Goal: Use online tool/utility: Utilize a website feature to perform a specific function

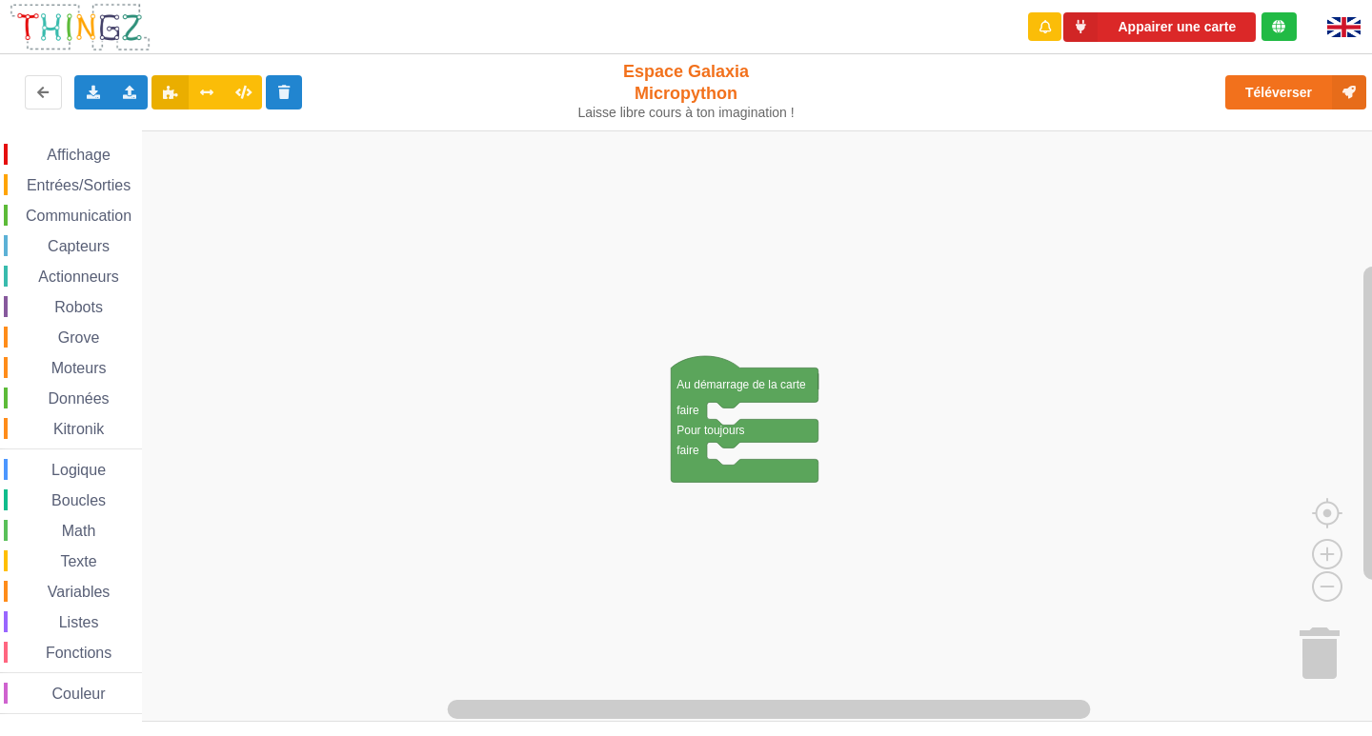
click at [69, 205] on div "Communication" at bounding box center [73, 215] width 138 height 21
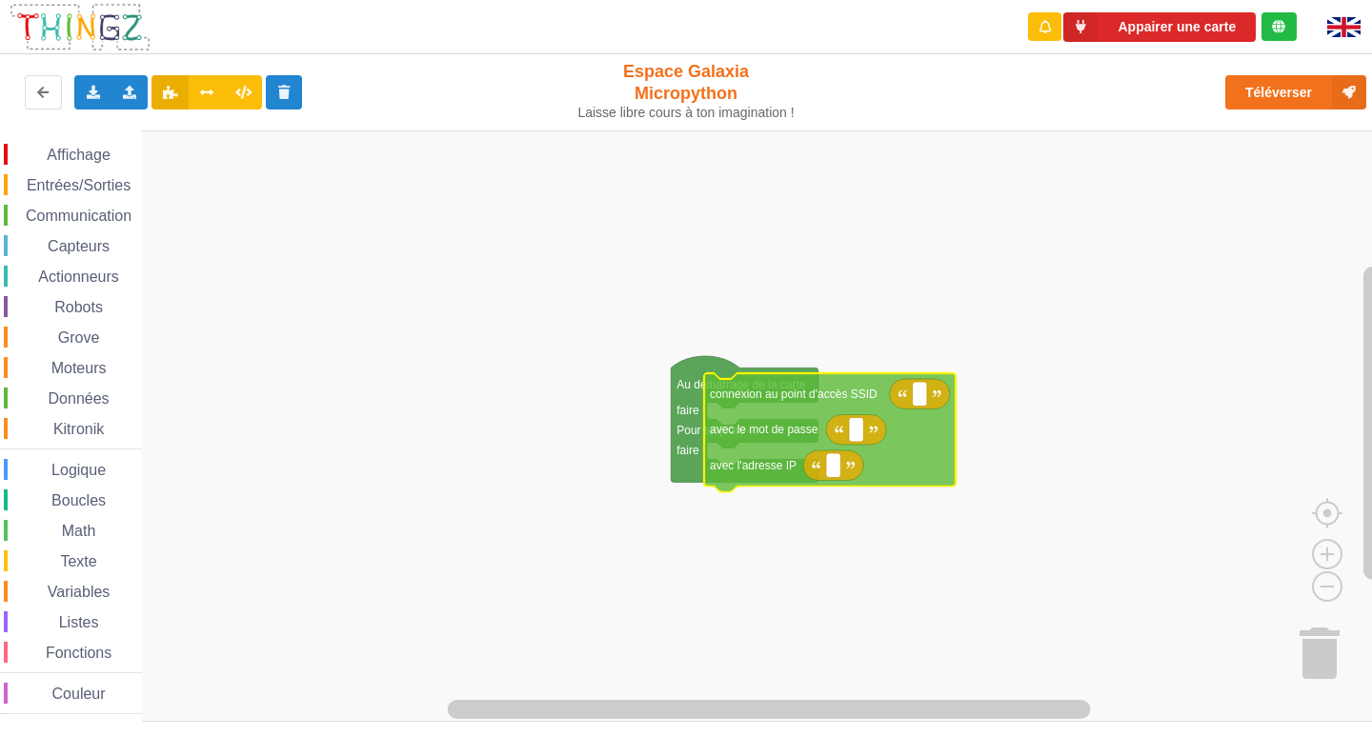
click at [736, 439] on div "Affichage Entrées/Sorties Communication Capteurs Actionneurs Robots Grove Moteu…" at bounding box center [692, 427] width 1385 height 593
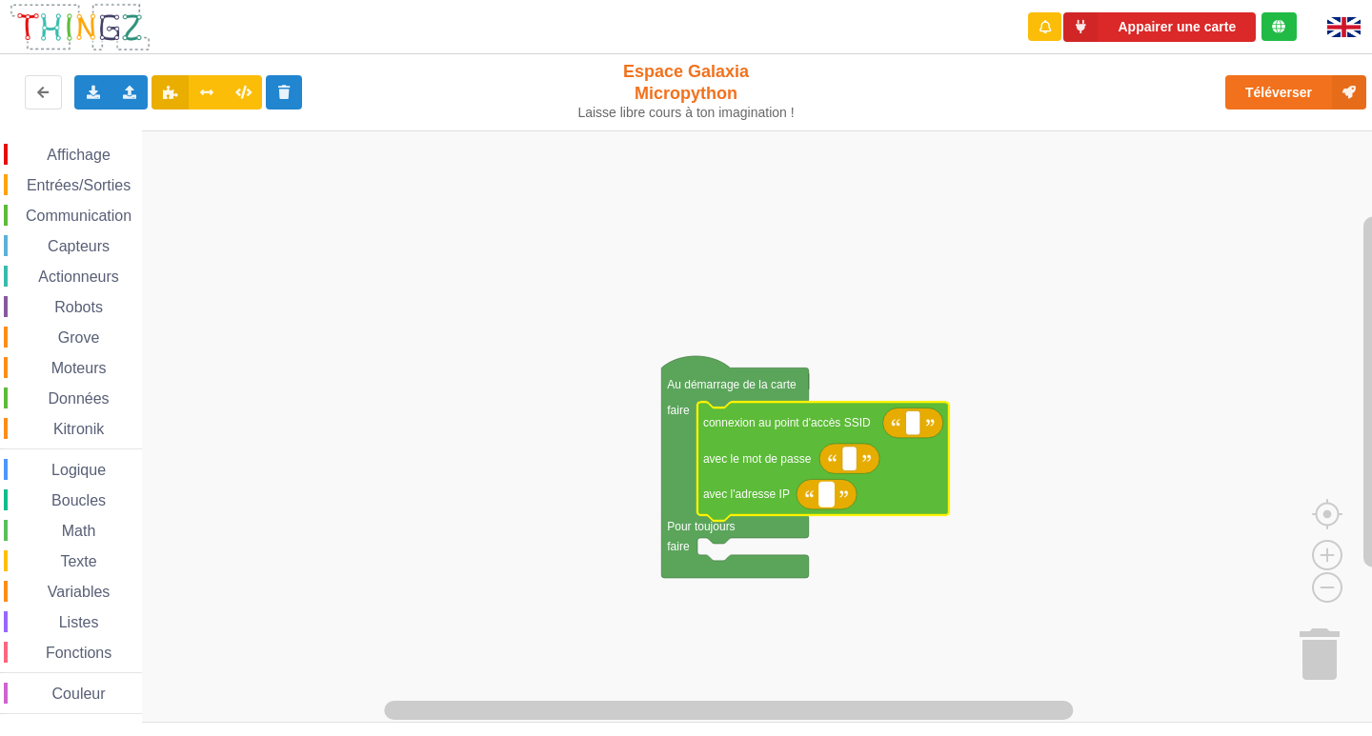
click at [829, 502] on rect "Espace de travail de Blocky" at bounding box center [826, 494] width 14 height 25
type input "[TECHNICAL_ID]"
click at [915, 428] on rect "Espace de travail de Blocky" at bounding box center [913, 423] width 14 height 25
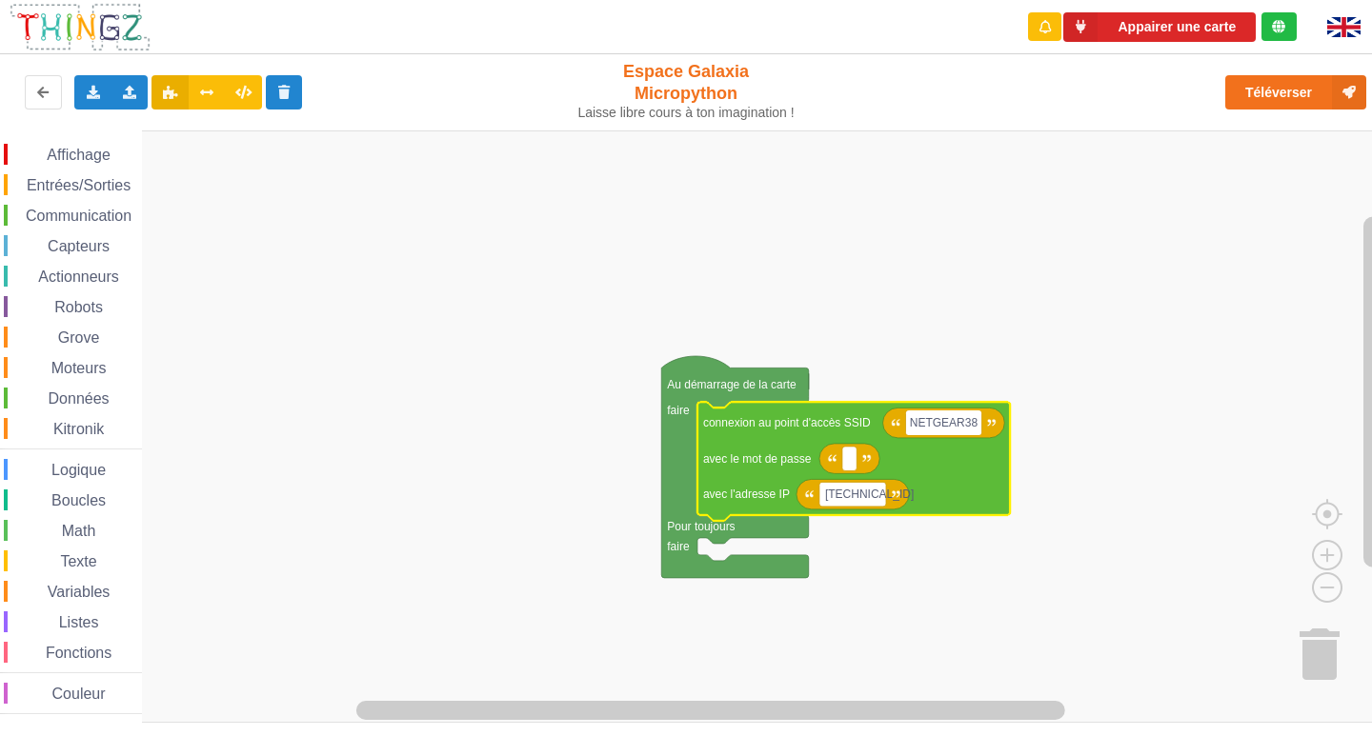
type input "NETGEAR38"
click at [851, 461] on text "Espace de travail de Blocky" at bounding box center [849, 458] width 3 height 13
type input "joyoustubha"
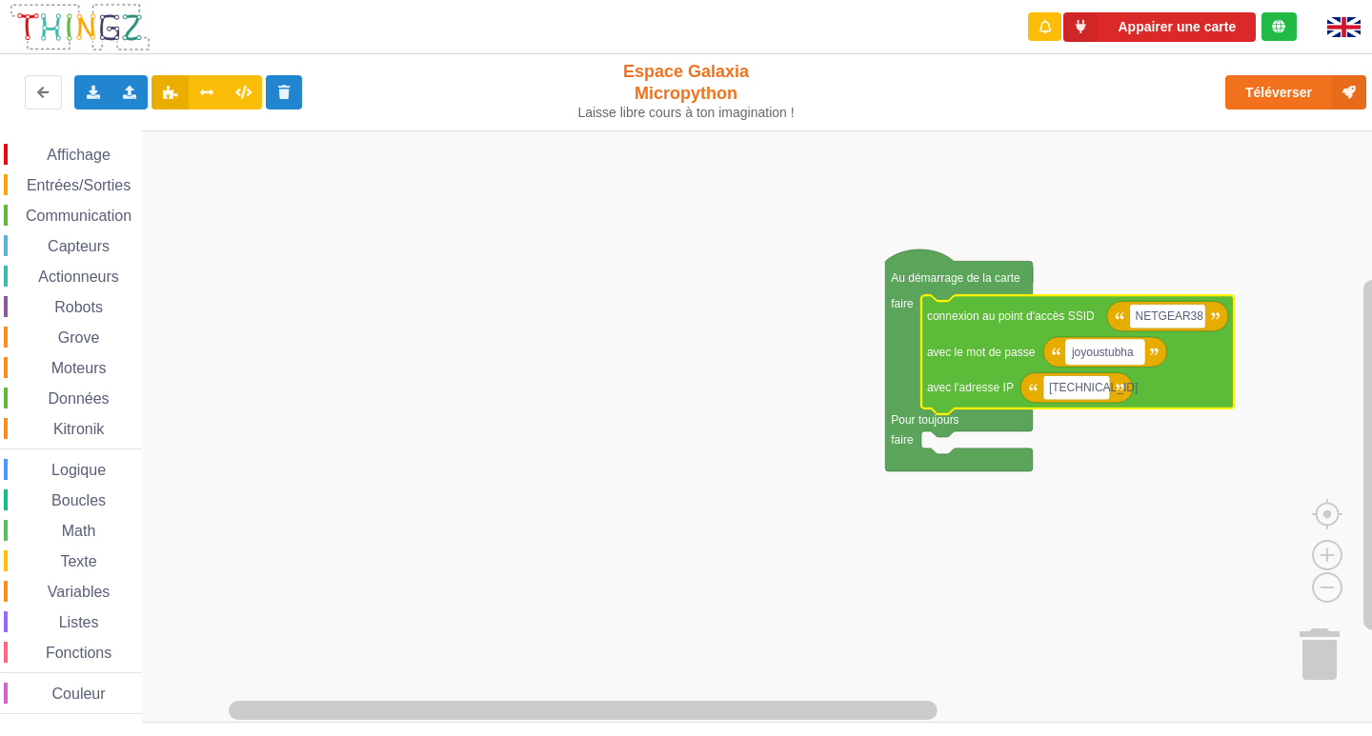
click at [1128, 360] on rect "Espace de travail de Blocky" at bounding box center [1105, 352] width 78 height 25
click at [1128, 360] on input "joyoustubha" at bounding box center [1105, 352] width 78 height 25
click at [1134, 350] on input "joyoustuba" at bounding box center [1101, 352] width 71 height 25
type input "joyoustuba995"
click at [84, 219] on span "Communication" at bounding box center [78, 216] width 111 height 16
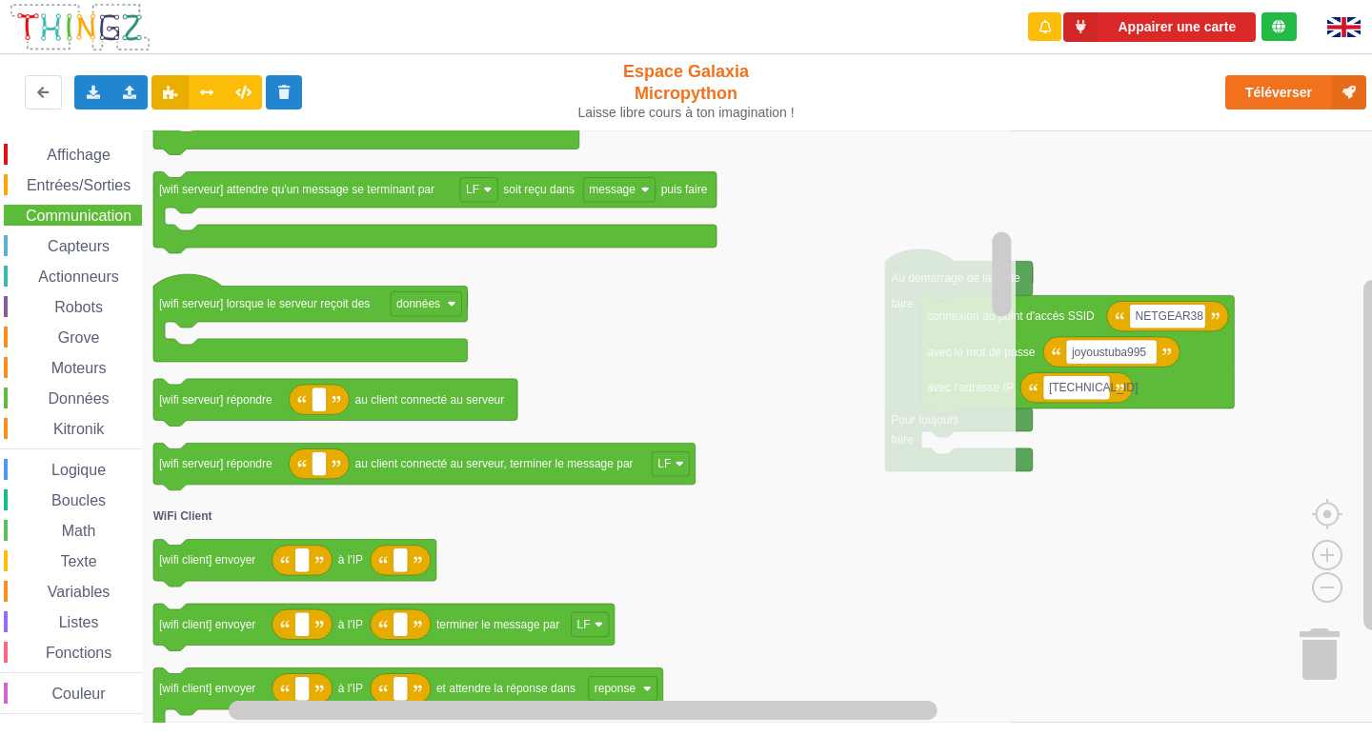
click at [796, 694] on icon "connexion au point d'accès SSID avec le mot de passe avec l'adresse IP connexio…" at bounding box center [579, 427] width 874 height 593
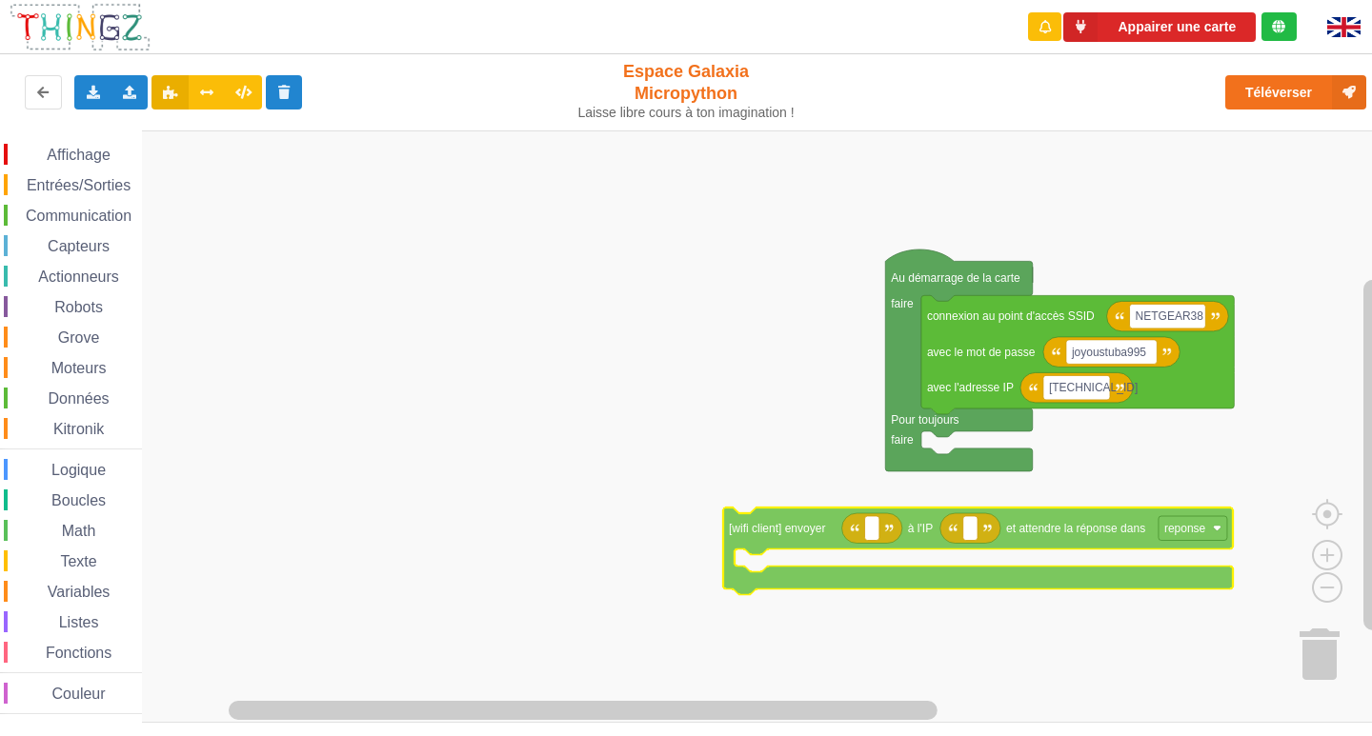
click at [757, 519] on div "Affichage Entrées/Sorties Communication Capteurs Actionneurs Robots Grove Moteu…" at bounding box center [692, 427] width 1385 height 593
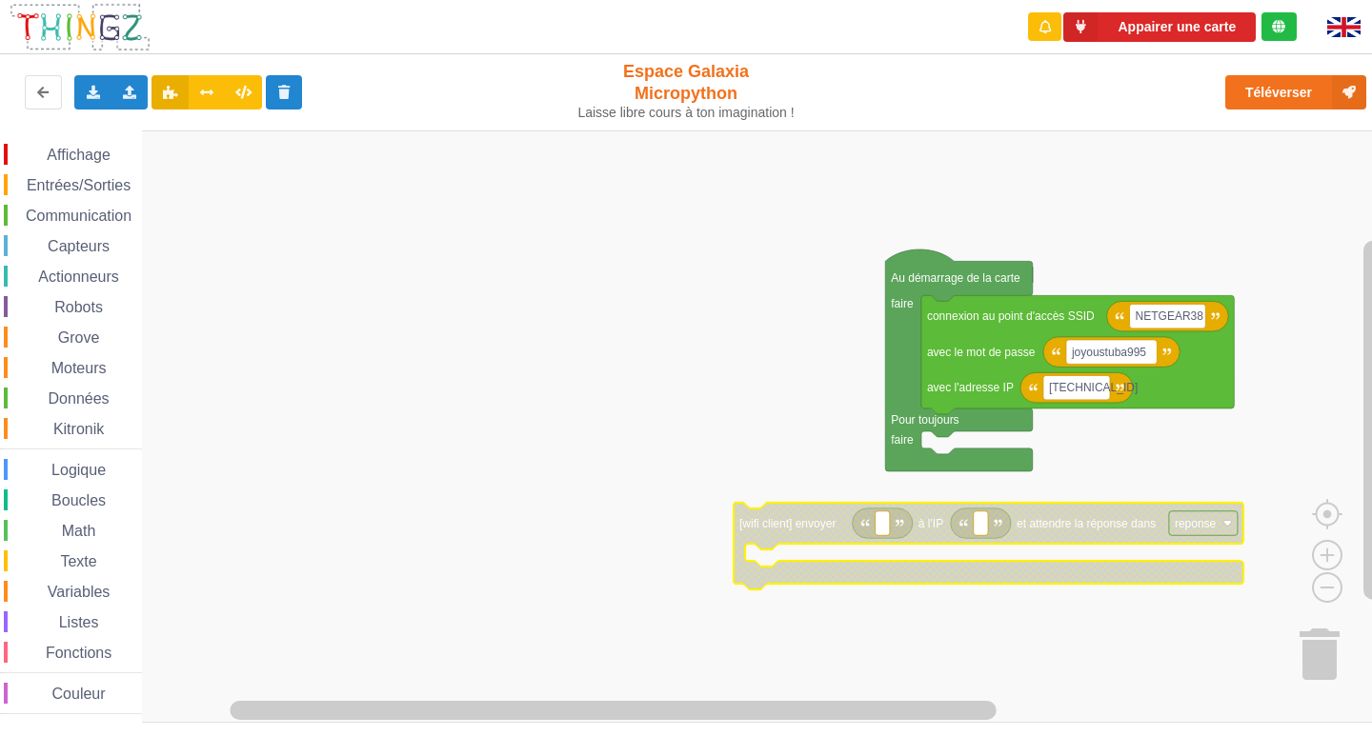
click at [59, 205] on div "Communication" at bounding box center [73, 215] width 138 height 21
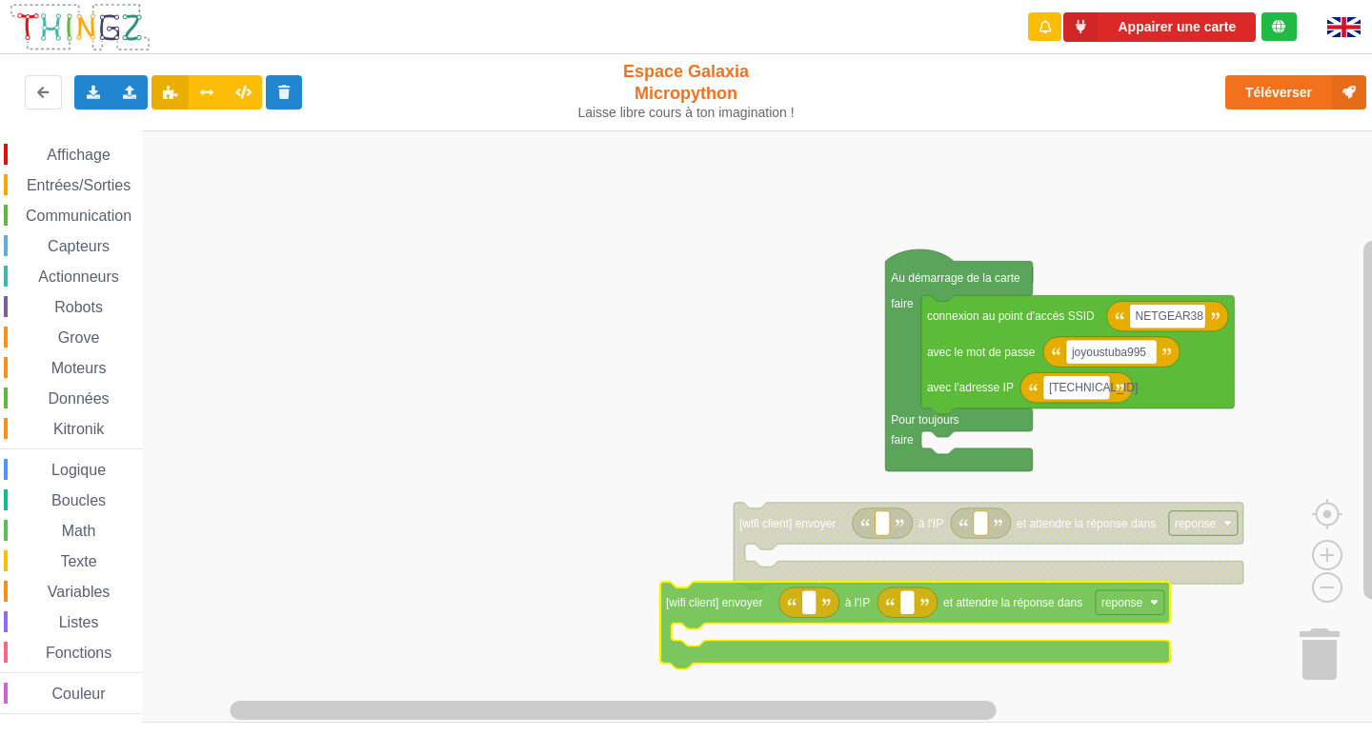
click at [931, 651] on div "Affichage Entrées/Sorties Communication Capteurs Actionneurs Robots Grove Moteu…" at bounding box center [692, 427] width 1385 height 593
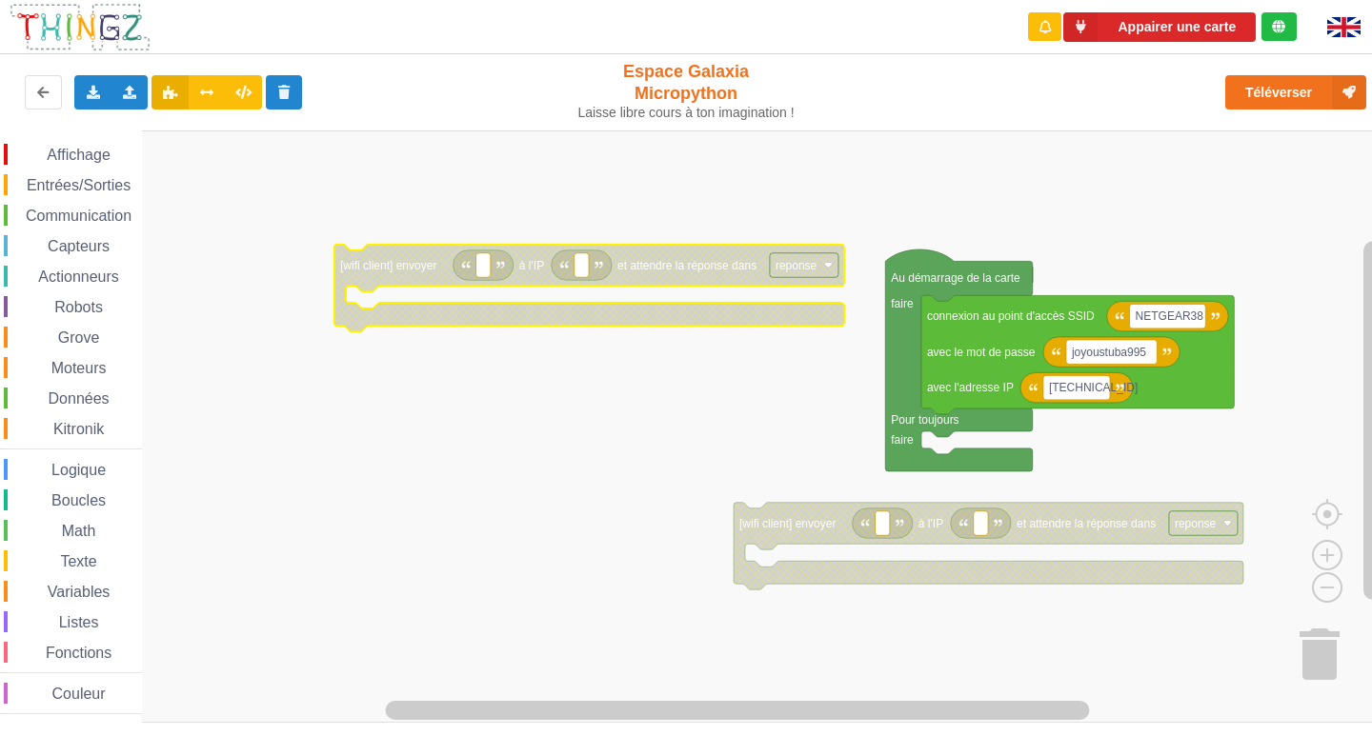
click at [38, 218] on span "Communication" at bounding box center [78, 216] width 111 height 16
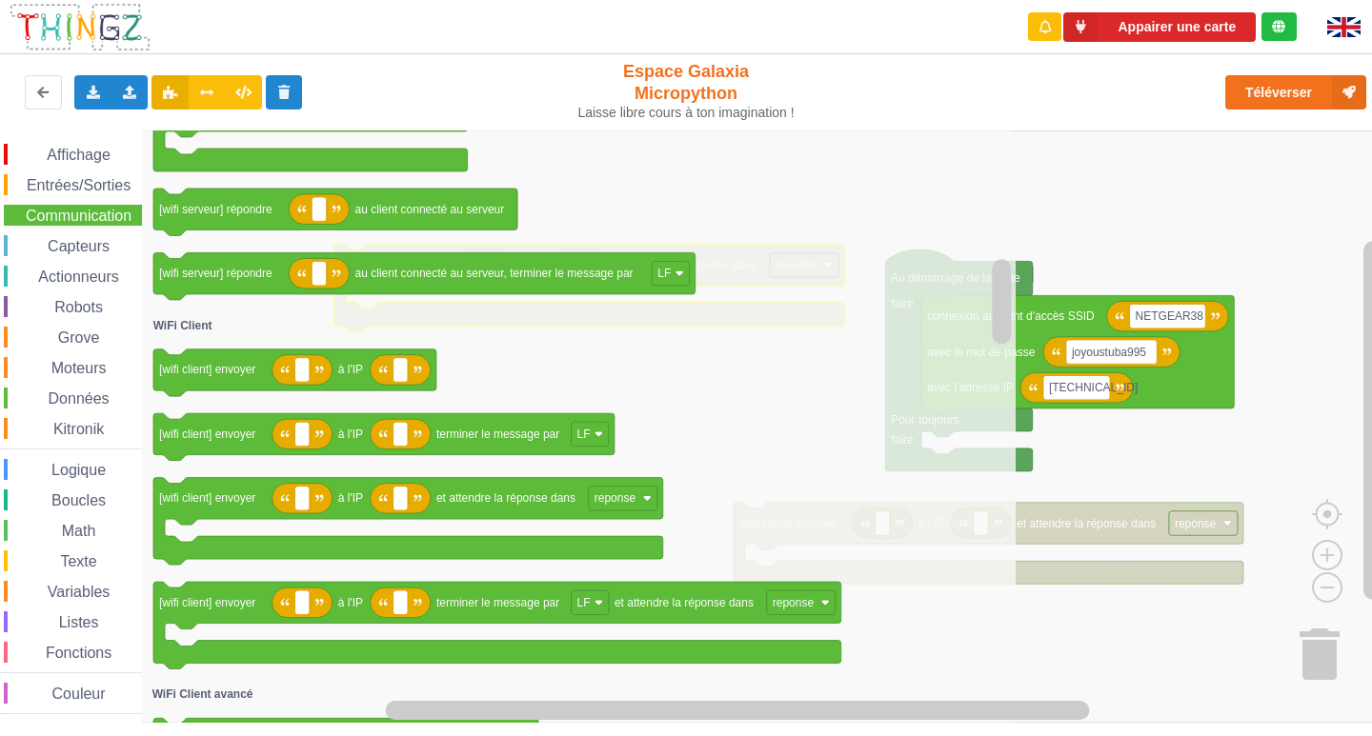
click at [203, 402] on icon "Espace de travail de Blocky" at bounding box center [579, 427] width 874 height 593
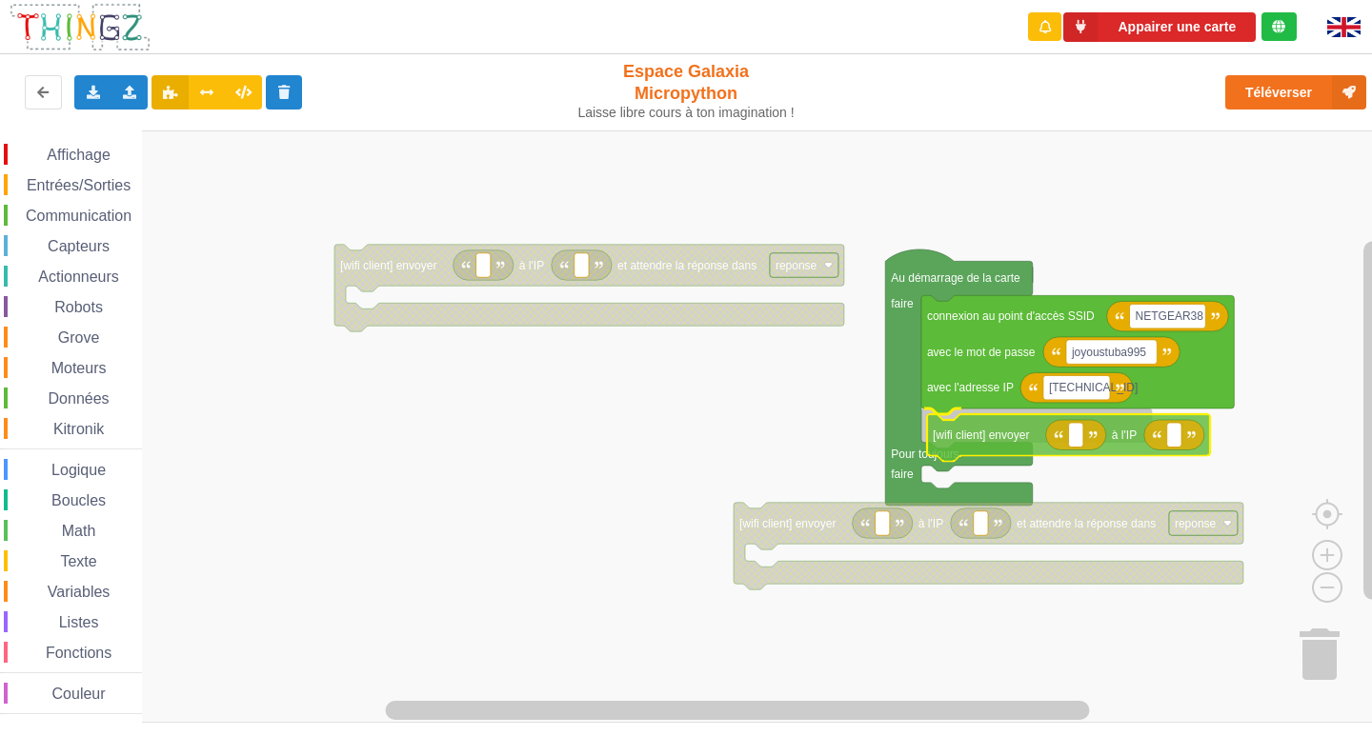
click at [997, 437] on div "Affichage Entrées/Sorties Communication Capteurs Actionneurs Robots Grove Moteu…" at bounding box center [692, 427] width 1385 height 593
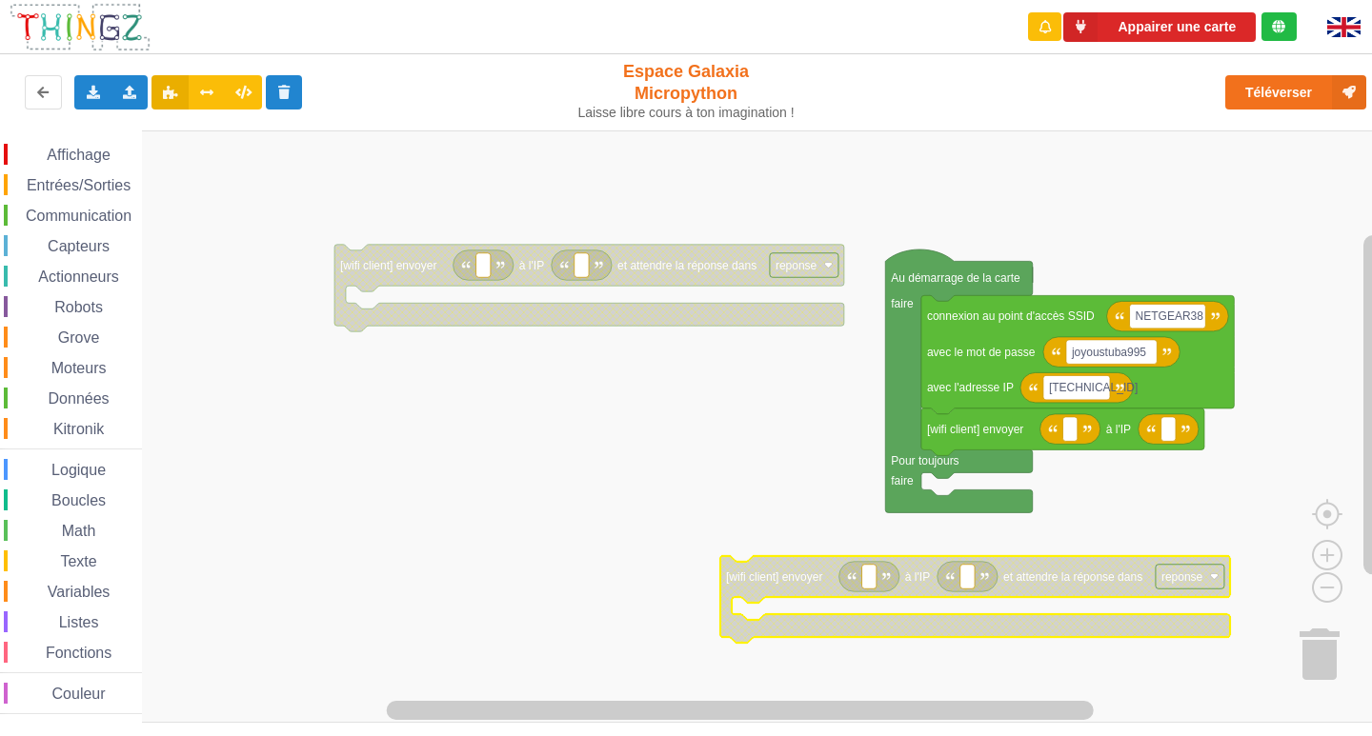
click at [97, 155] on span "Affichage" at bounding box center [78, 155] width 69 height 16
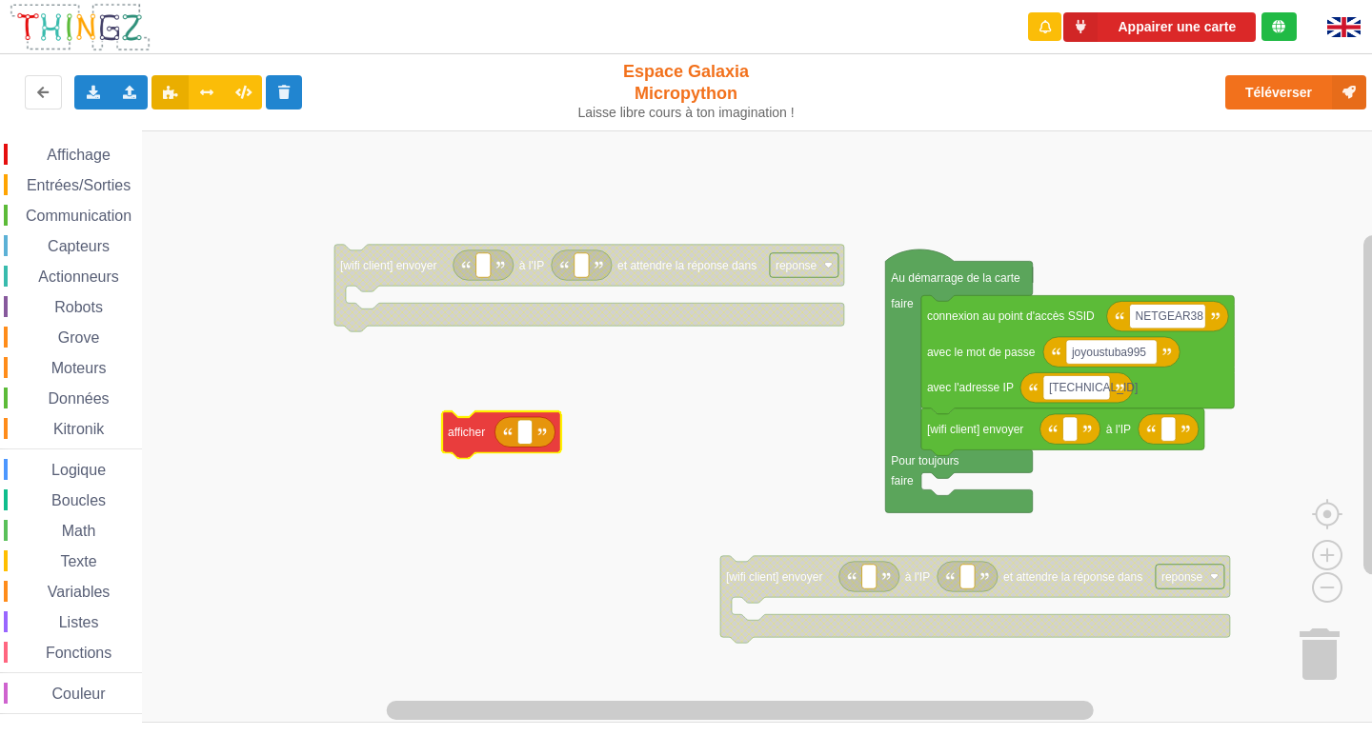
click at [467, 443] on div "Affichage Entrées/Sorties Communication Capteurs Actionneurs Robots Grove Moteu…" at bounding box center [692, 427] width 1385 height 593
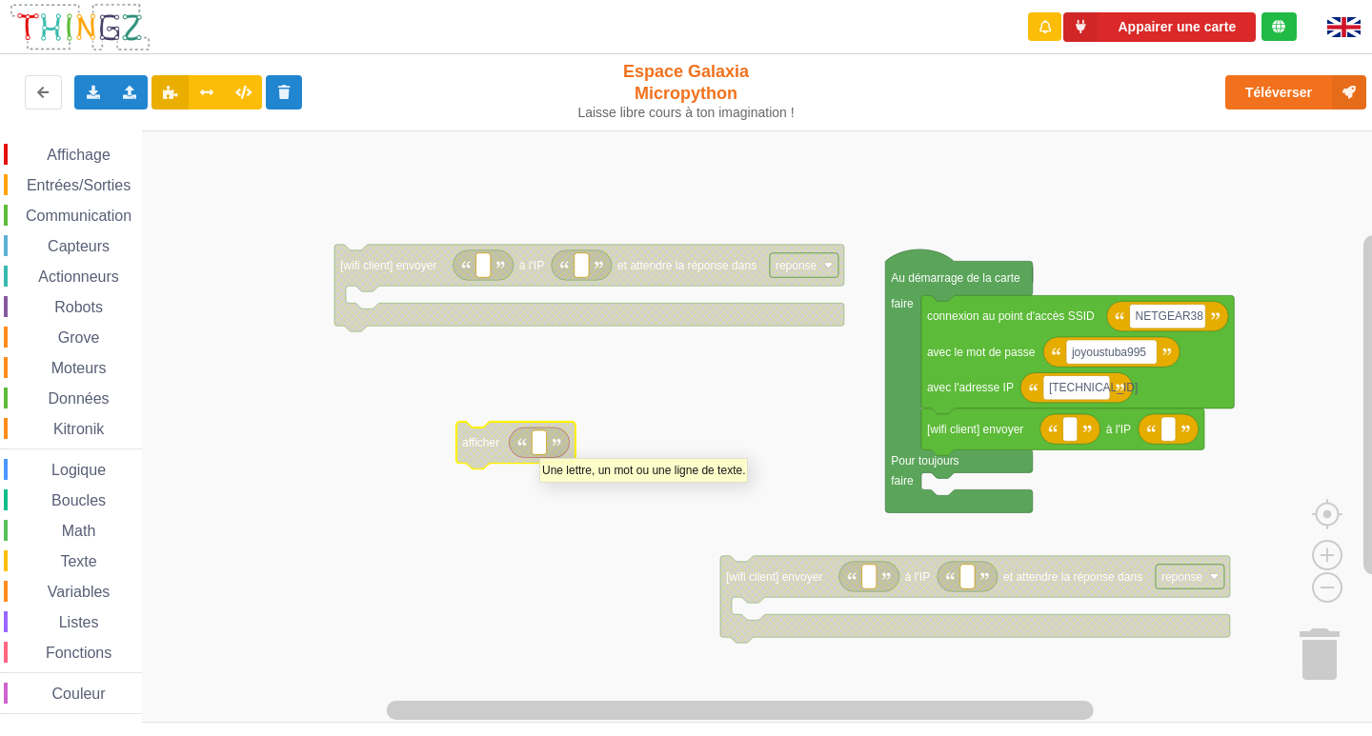
click at [539, 449] on text "Espace de travail de Blocky" at bounding box center [538, 442] width 3 height 13
click at [77, 145] on div "Affichage" at bounding box center [73, 154] width 138 height 21
type input "MESSAGE"
click at [569, 482] on rect "Espace de travail de Blocky" at bounding box center [692, 427] width 1385 height 593
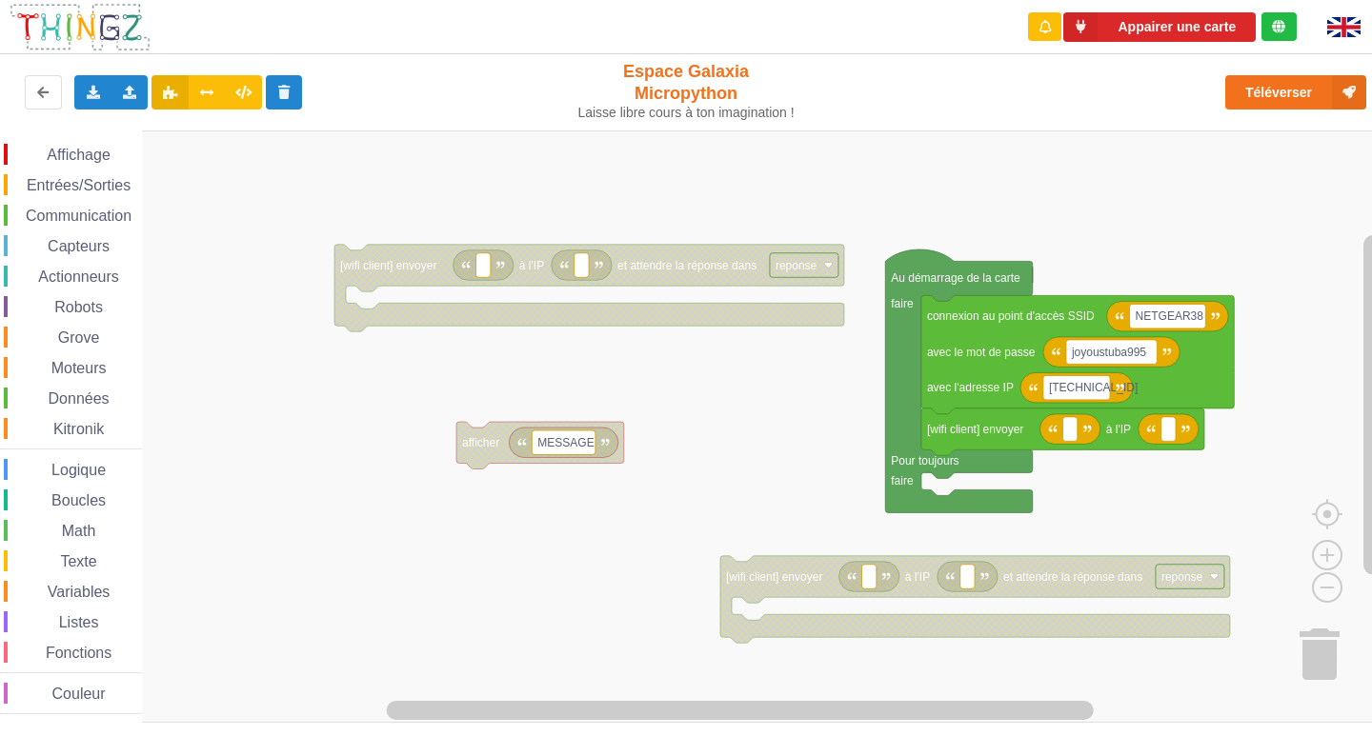
click at [93, 145] on div "Affichage" at bounding box center [73, 154] width 138 height 21
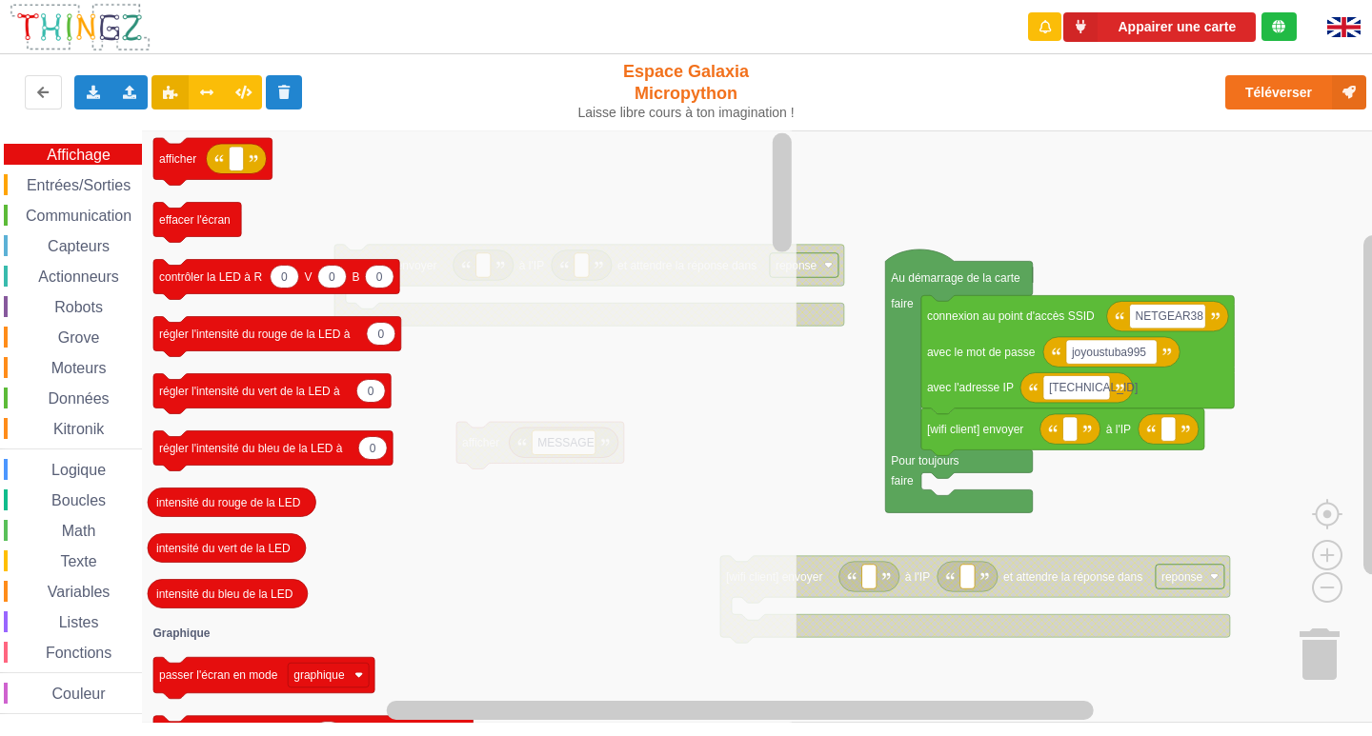
click at [408, 464] on icon "afficher effacer l'écran 0 0 0 contrôler la LED à R V B 0 régler l'intensité du…" at bounding box center [469, 427] width 654 height 593
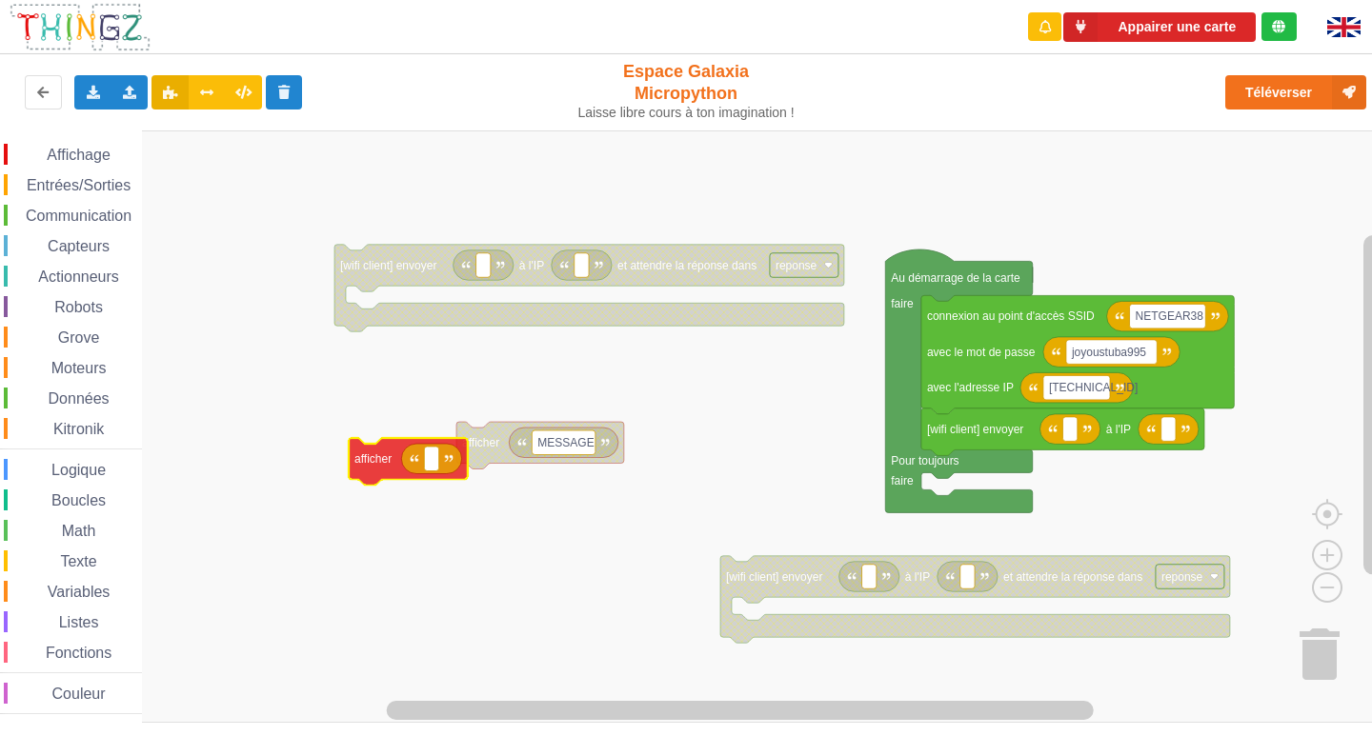
click at [380, 509] on div "Affichage Entrées/Sorties Communication Capteurs Actionneurs Robots Grove Moteu…" at bounding box center [692, 427] width 1385 height 593
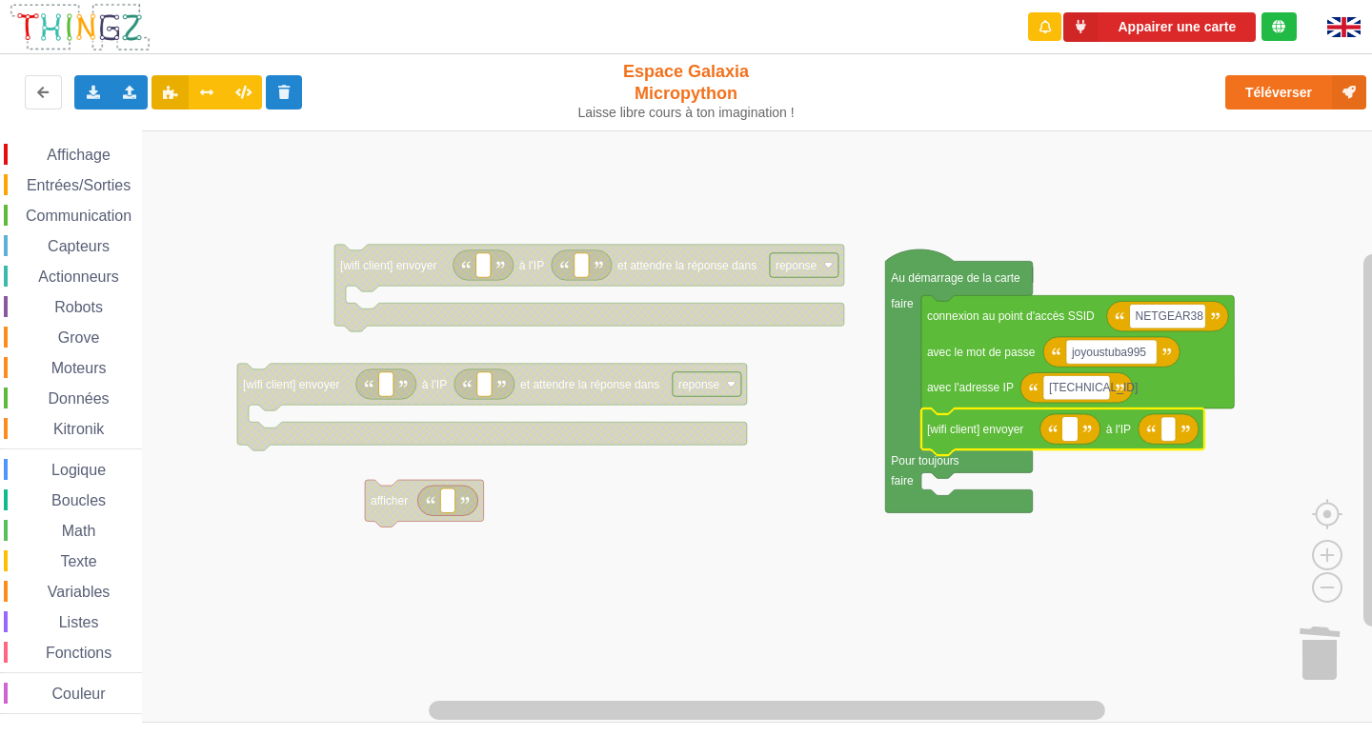
click at [1074, 427] on input at bounding box center [1069, 429] width 14 height 25
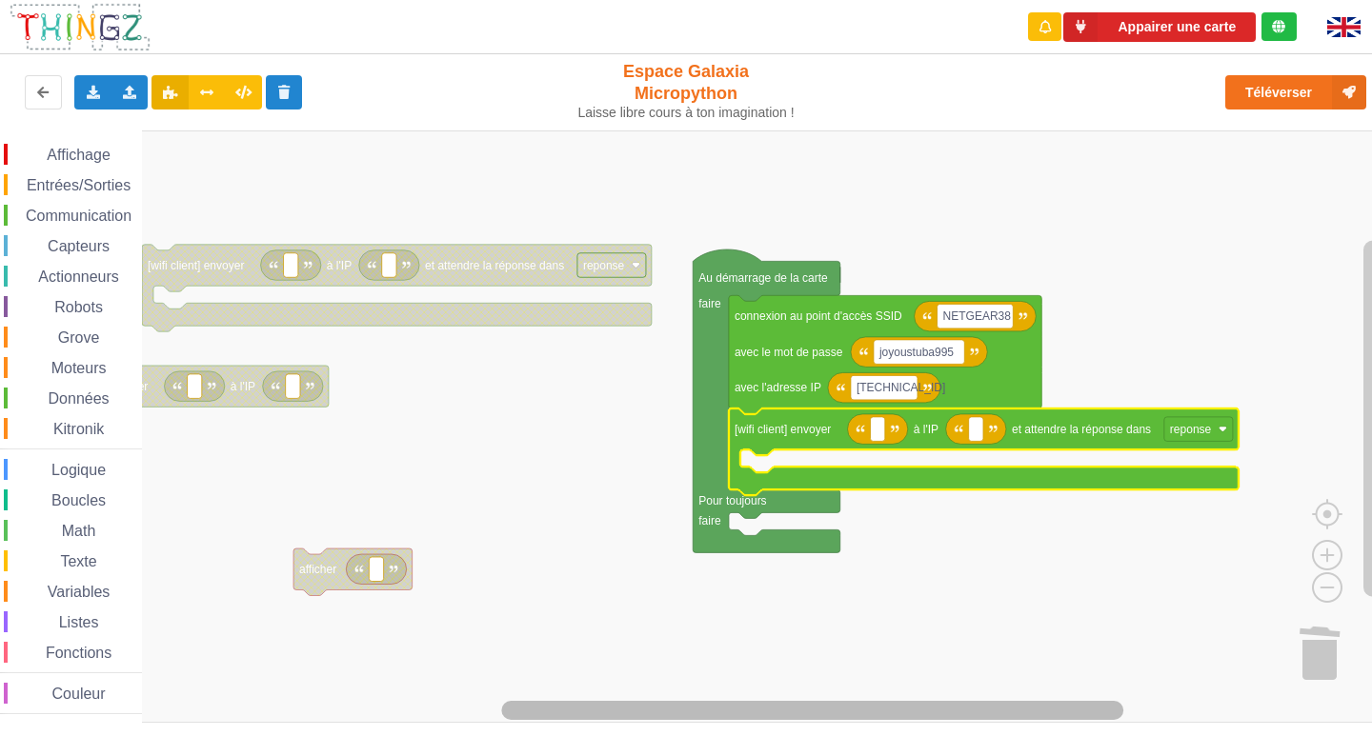
click at [810, 707] on rect "Espace de travail de Blocky" at bounding box center [812, 710] width 622 height 19
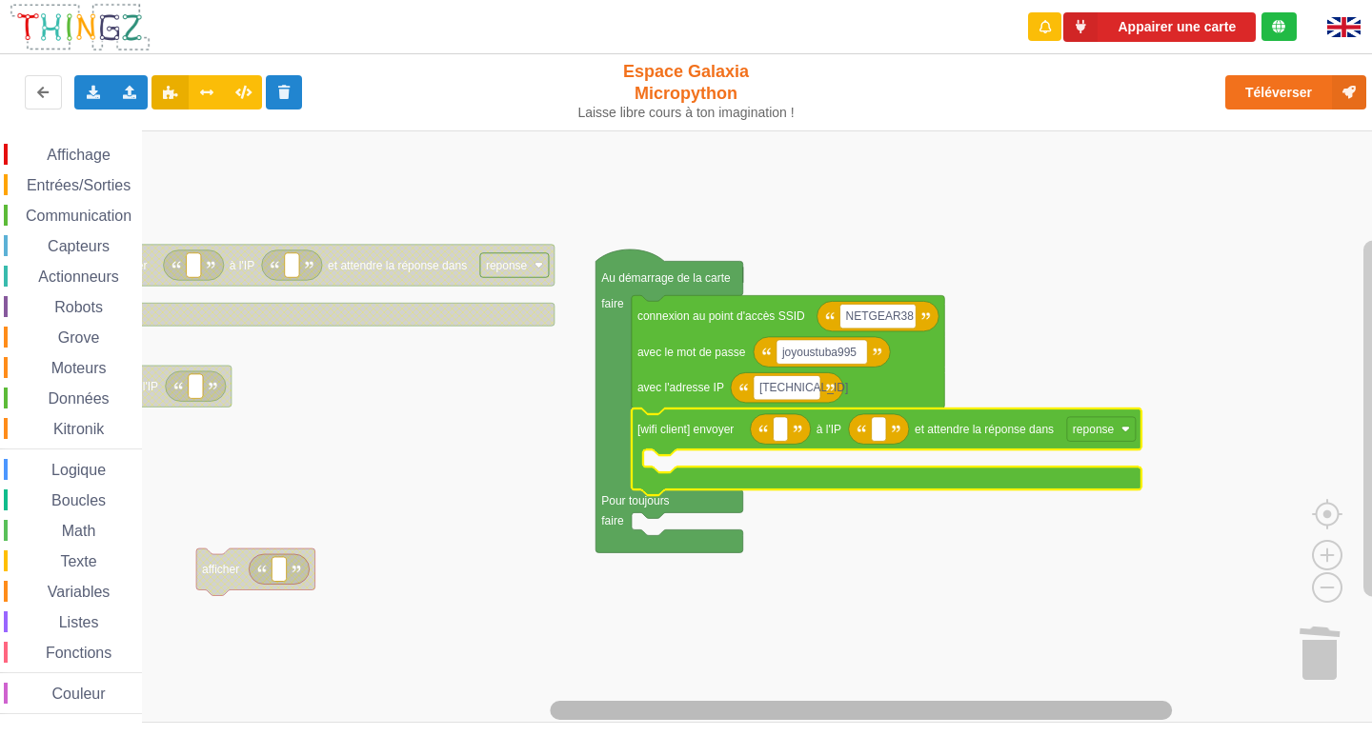
click at [858, 717] on rect "Espace de travail de Blocky" at bounding box center [861, 710] width 622 height 19
click at [782, 433] on rect "Espace de travail de Blocky" at bounding box center [780, 429] width 14 height 25
click at [63, 189] on span "Entrées/Sorties" at bounding box center [79, 185] width 110 height 16
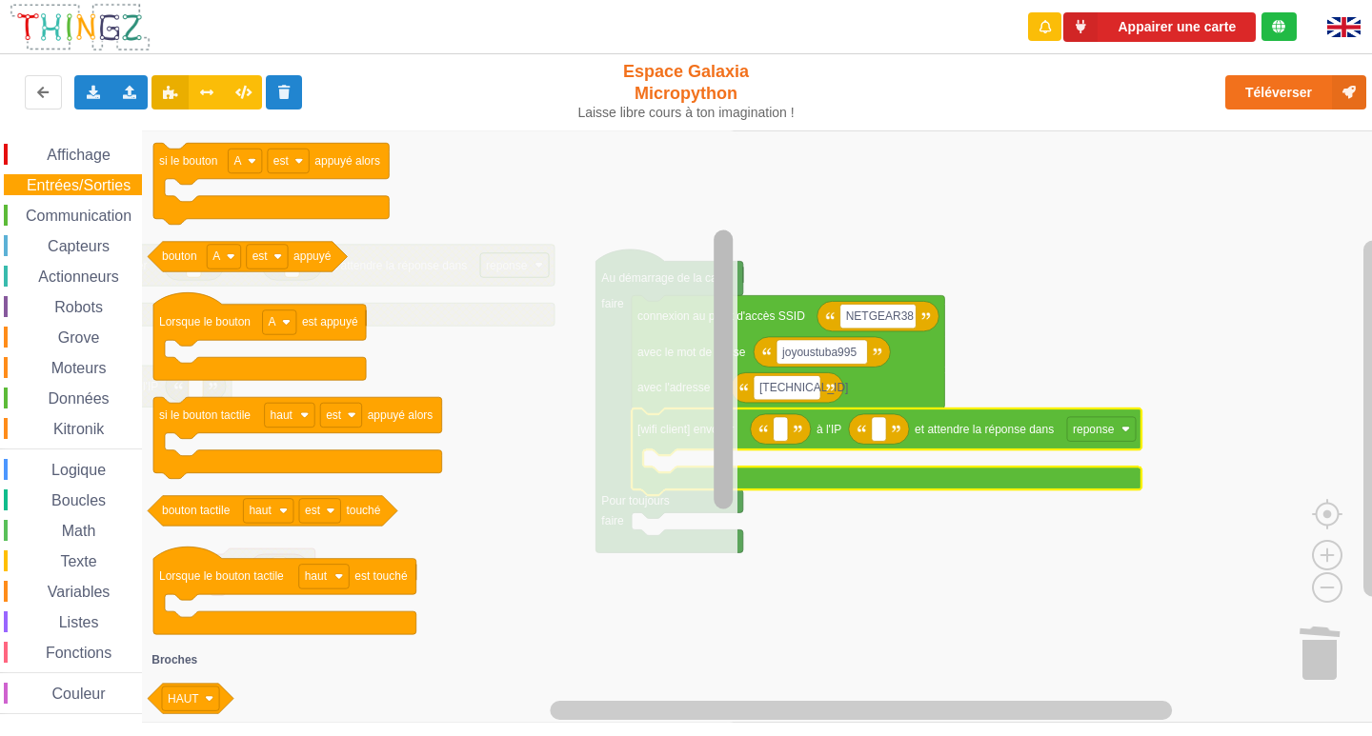
click at [710, 405] on div "Affichage Entrées/Sorties Communication Capteurs Actionneurs Robots Grove Moteu…" at bounding box center [692, 427] width 1385 height 593
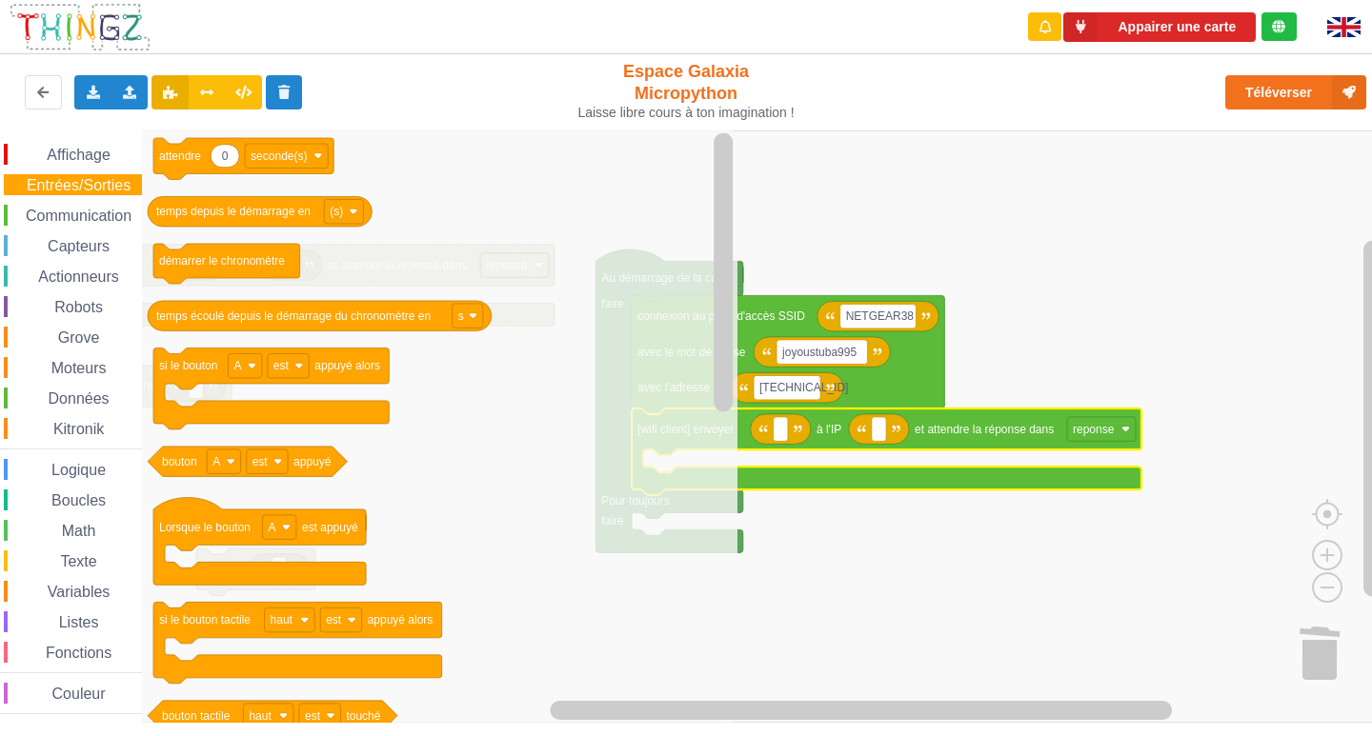
click at [78, 339] on span "Grove" at bounding box center [79, 338] width 48 height 16
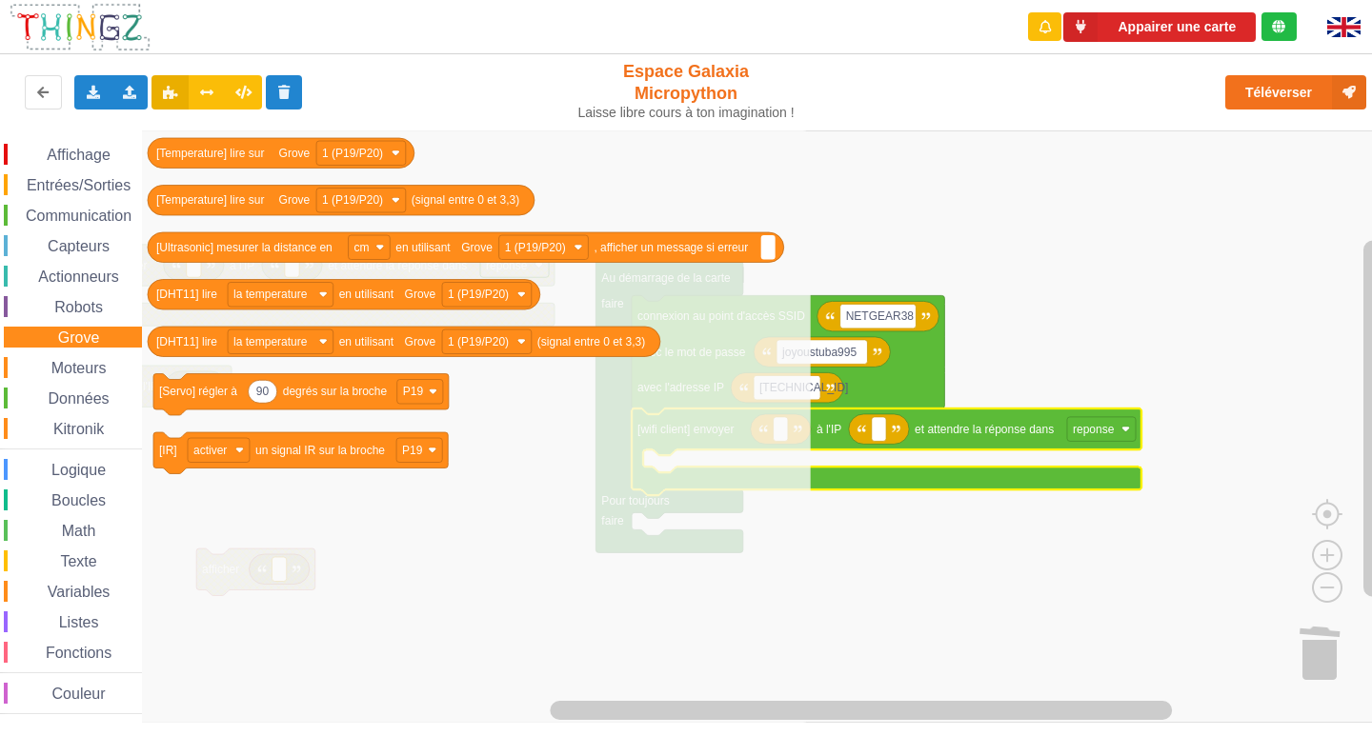
click at [46, 368] on span "Espace de travail de Blocky" at bounding box center [40, 368] width 15 height 15
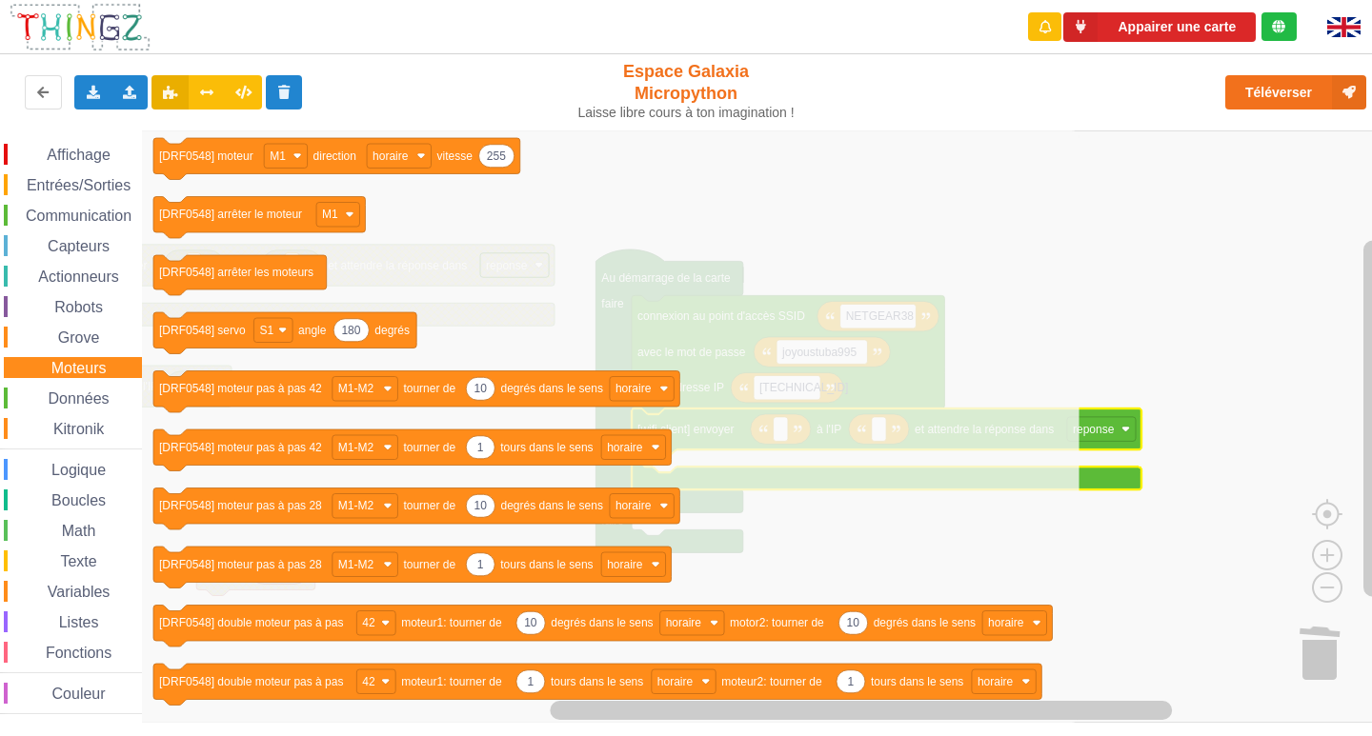
click at [51, 563] on span "Espace de travail de Blocky" at bounding box center [49, 561] width 15 height 15
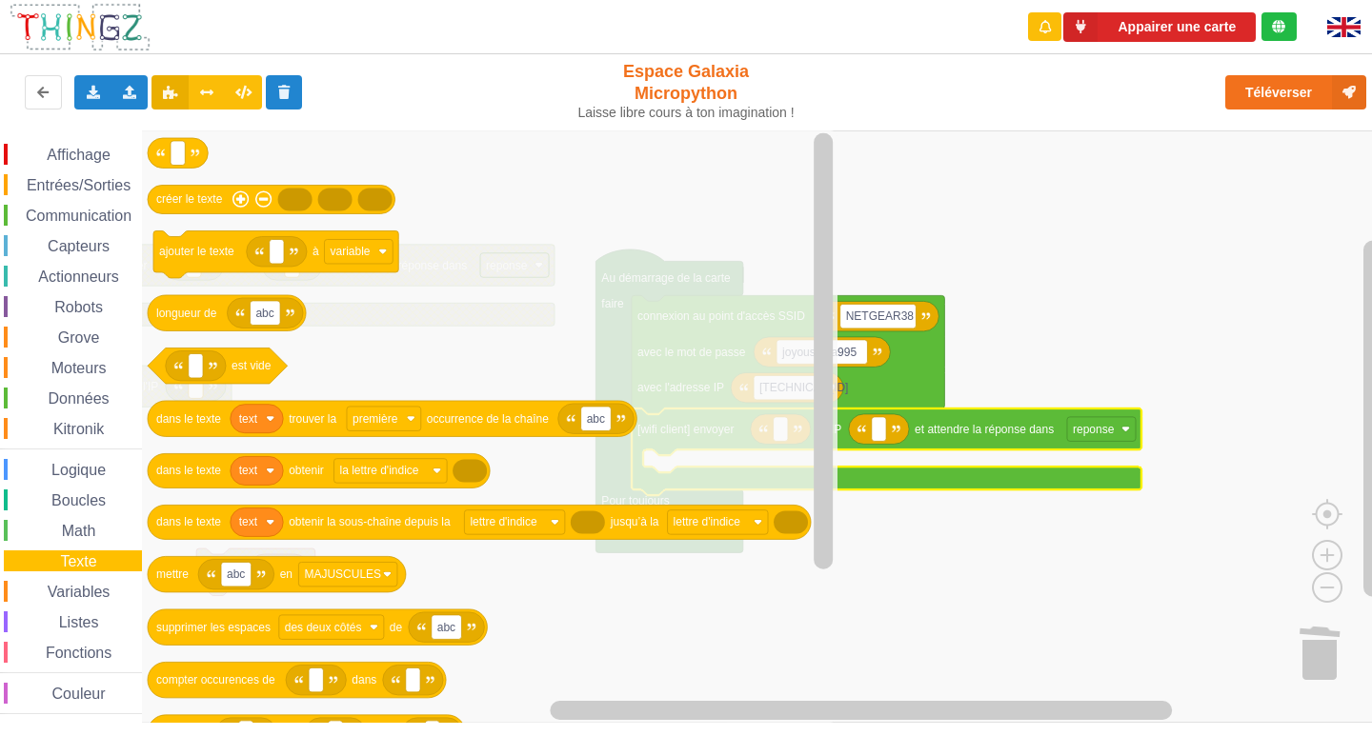
click at [51, 581] on div "Variables" at bounding box center [73, 591] width 138 height 21
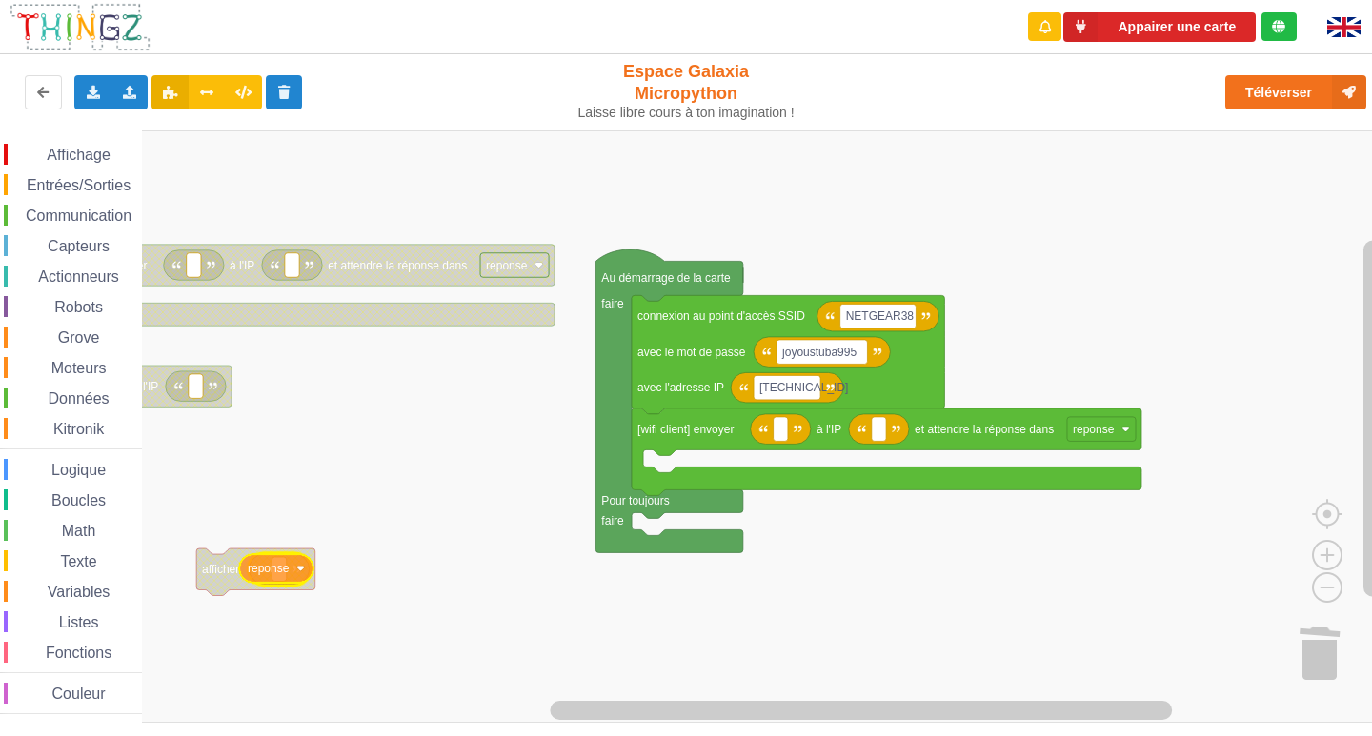
click at [262, 570] on div "Affichage Entrées/Sorties Communication Capteurs Actionneurs Robots Grove Moteu…" at bounding box center [692, 427] width 1385 height 593
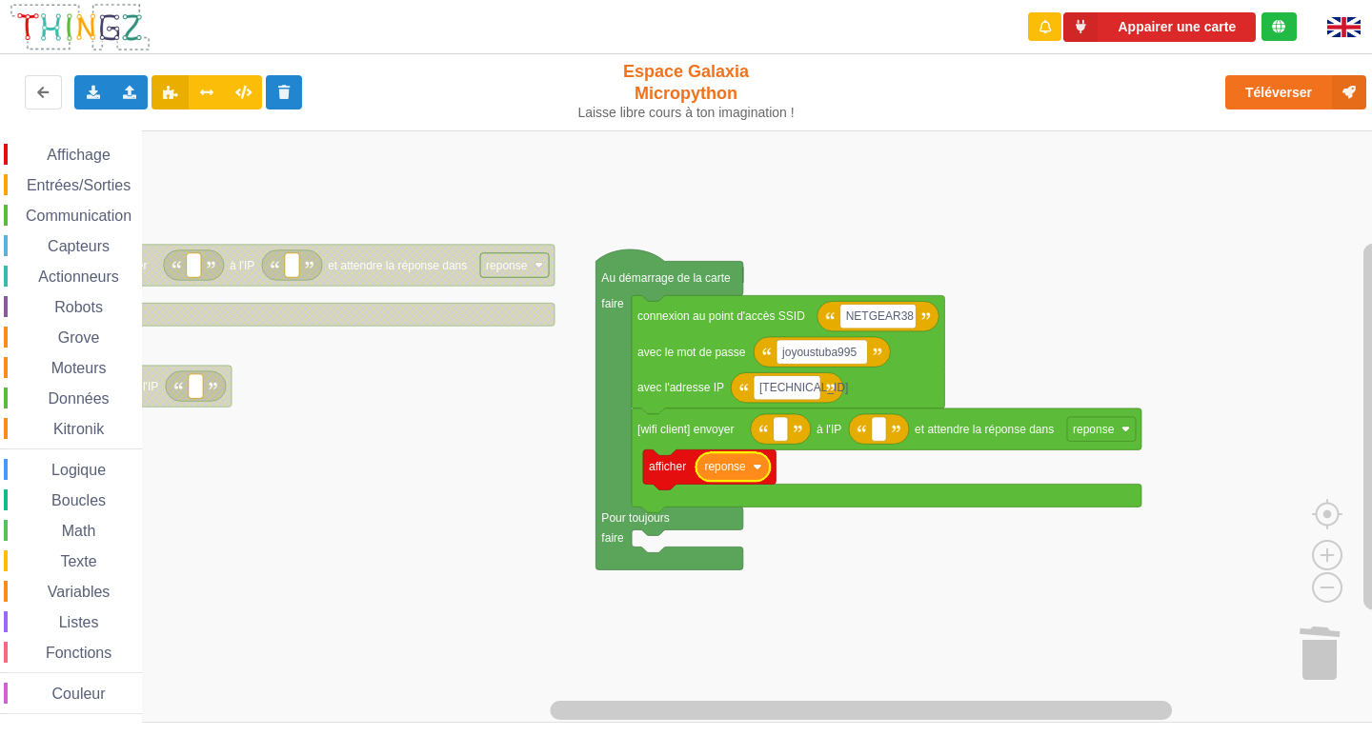
click at [733, 468] on text "reponse" at bounding box center [725, 466] width 42 height 13
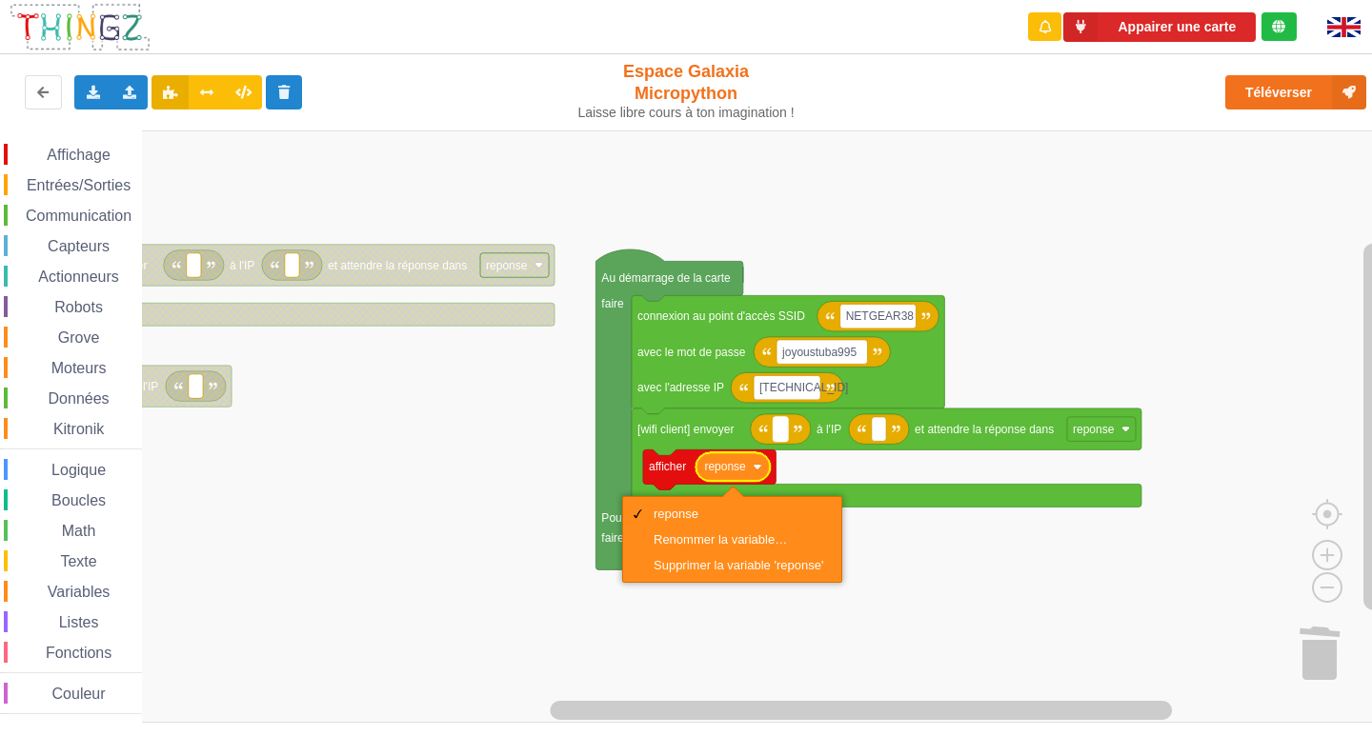
click at [779, 435] on text "Espace de travail de Blocky" at bounding box center [780, 429] width 3 height 13
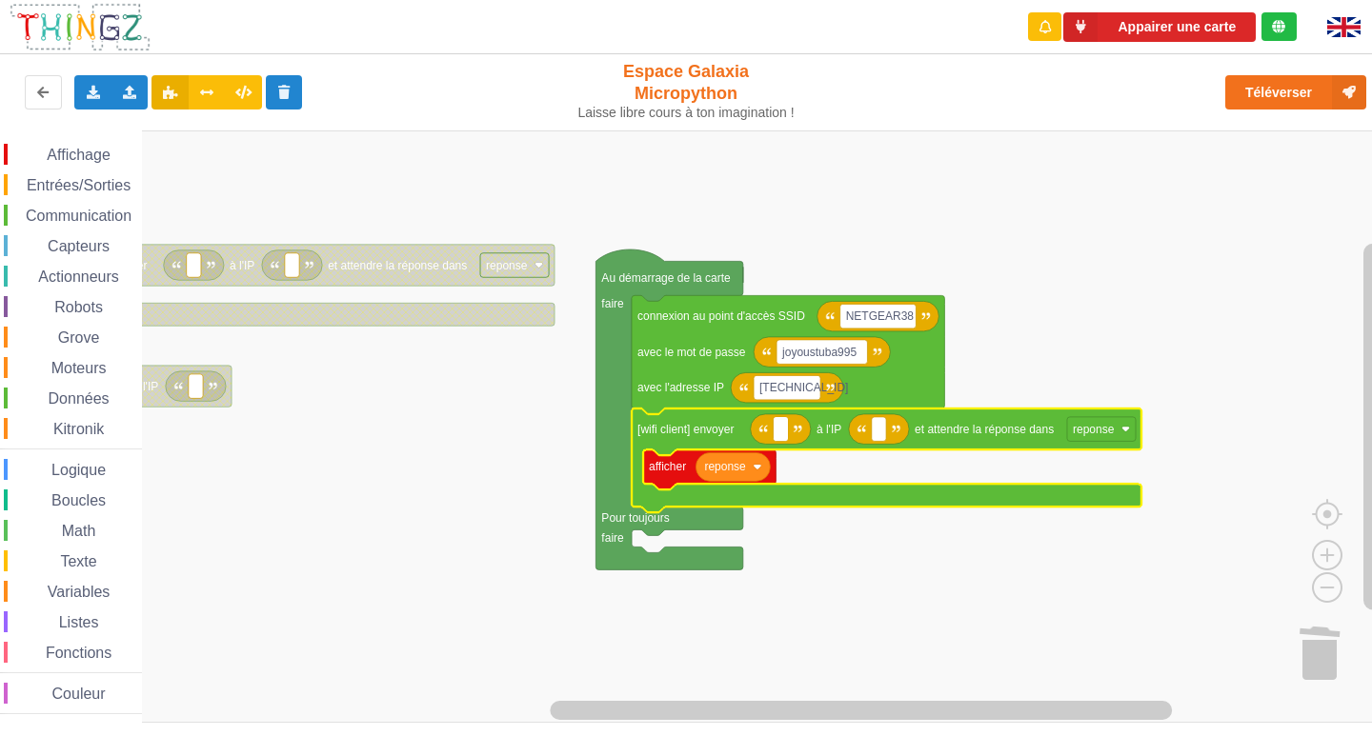
click at [754, 474] on icon "Espace de travail de Blocky" at bounding box center [732, 466] width 74 height 29
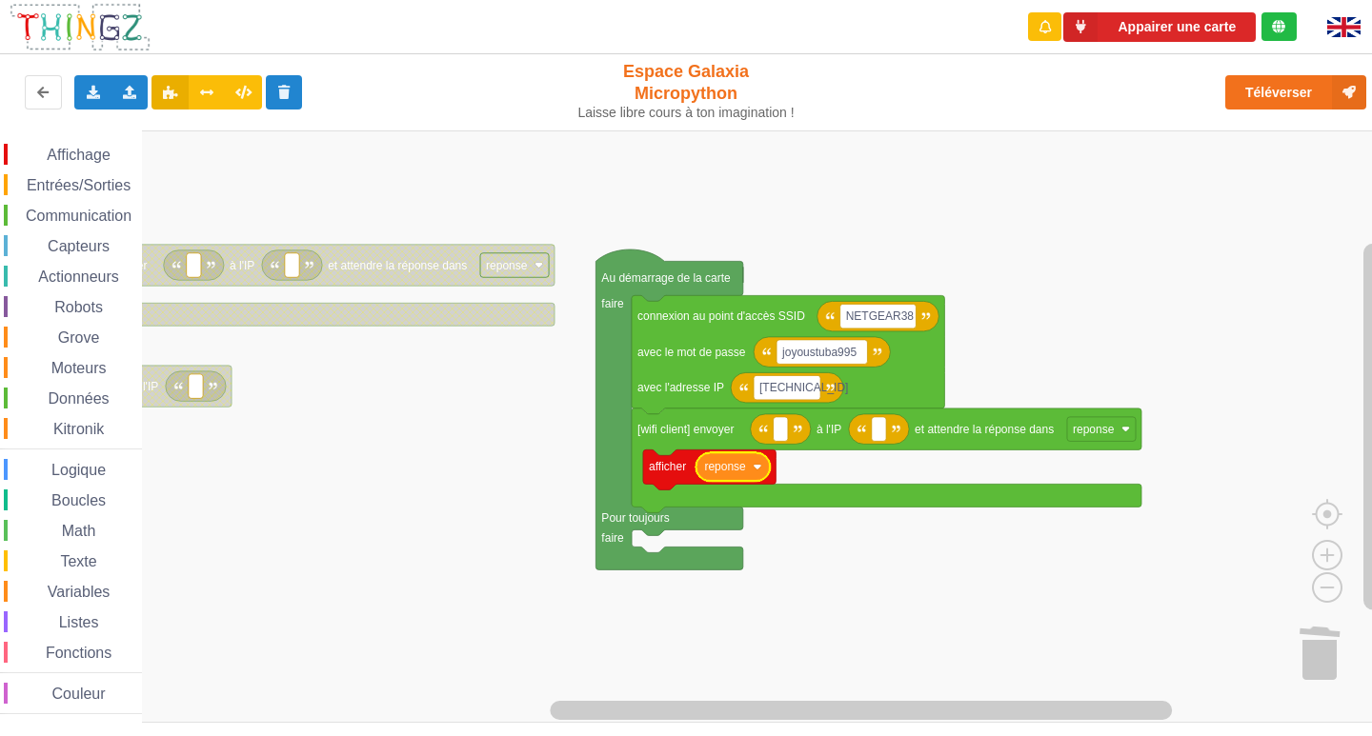
click at [544, 562] on rect "Espace de travail de Blocky" at bounding box center [692, 427] width 1385 height 593
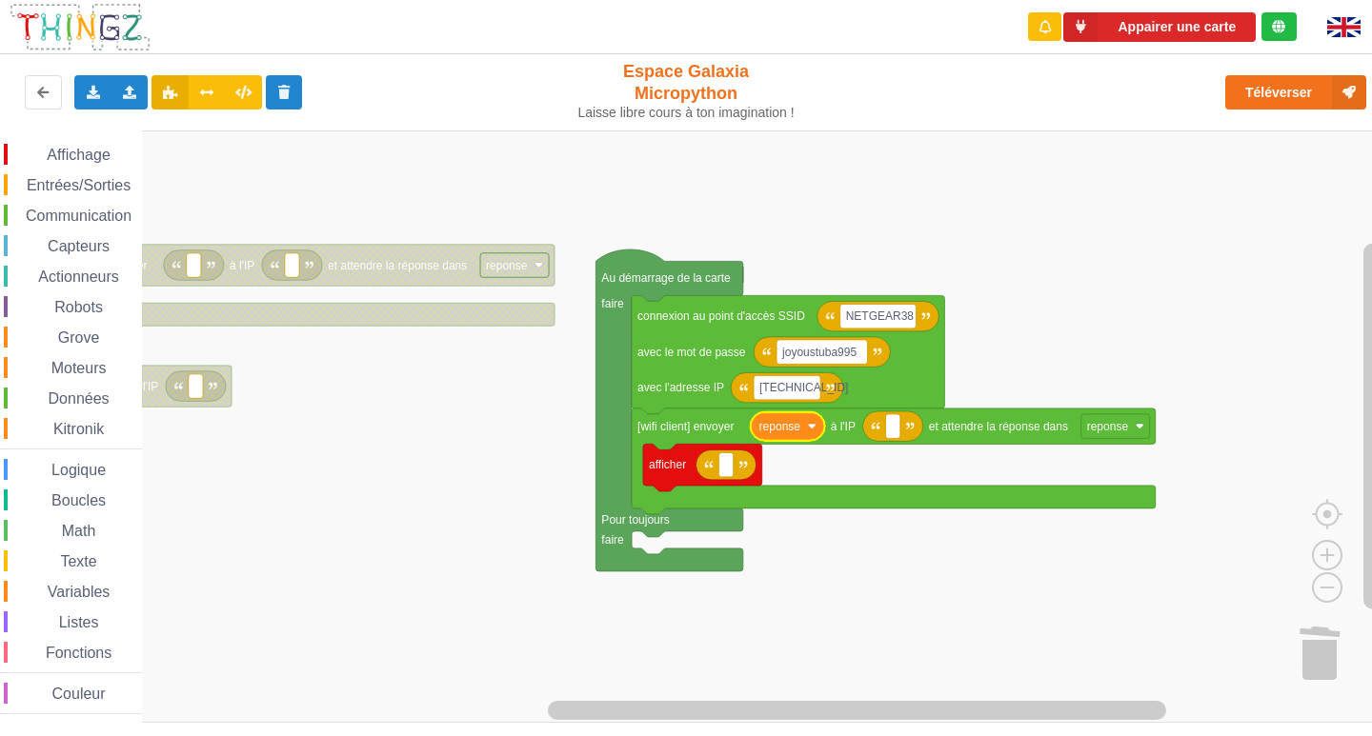
click at [816, 430] on icon "Espace de travail de Blocky" at bounding box center [788, 426] width 74 height 29
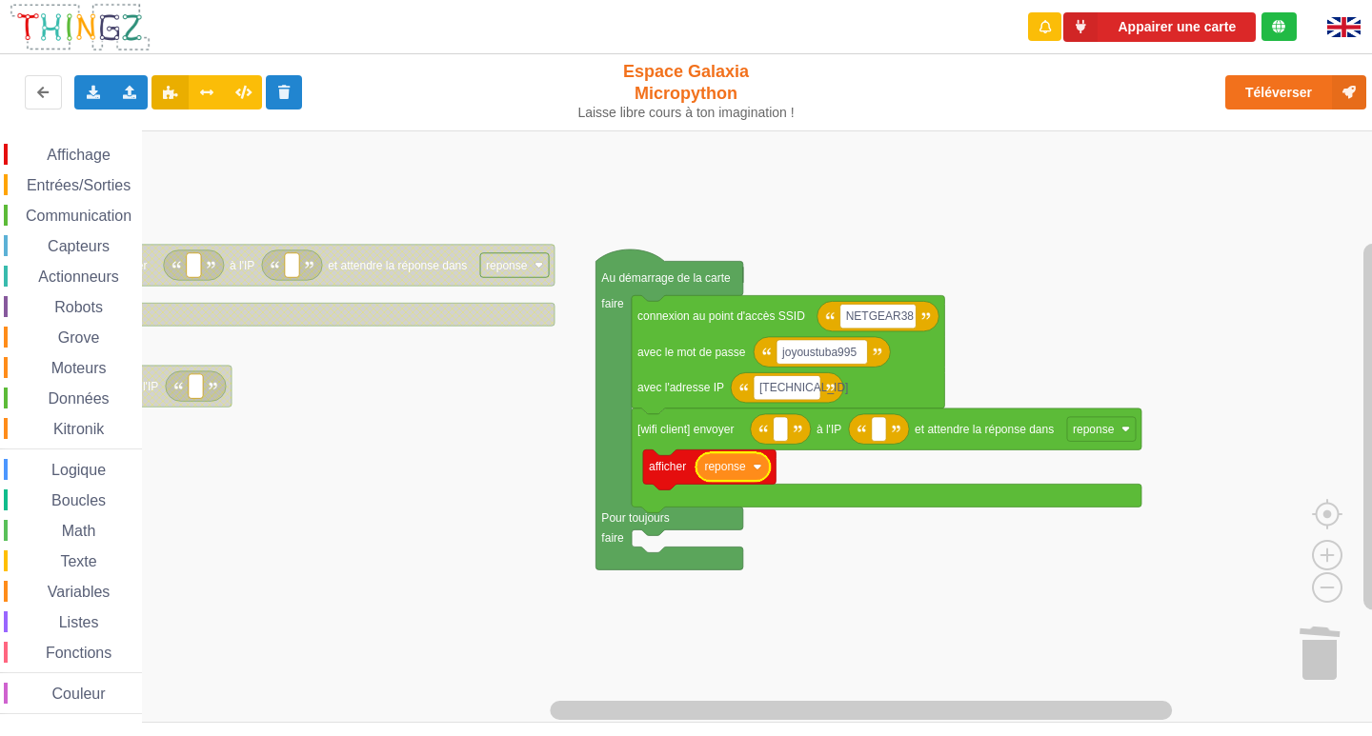
click at [66, 582] on div "Variables" at bounding box center [73, 591] width 138 height 21
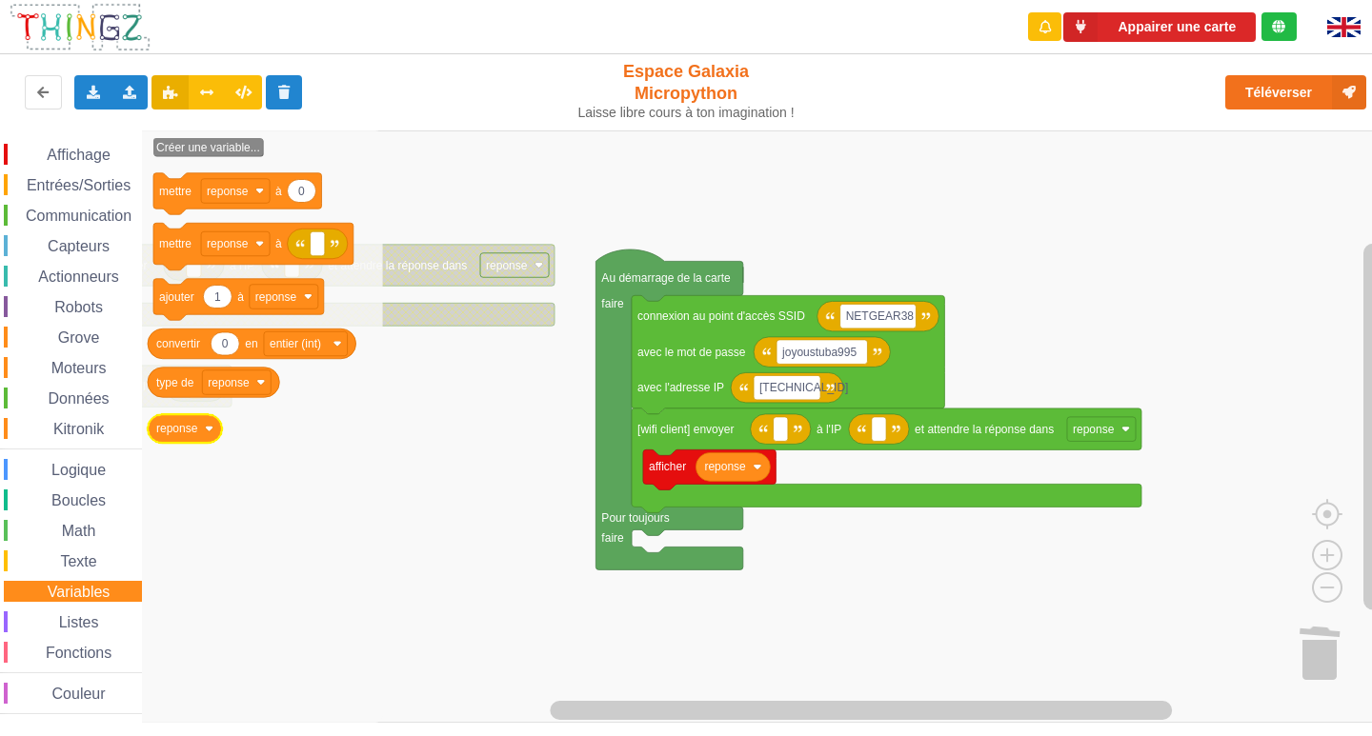
click at [203, 432] on icon "Espace de travail de Blocky" at bounding box center [185, 428] width 74 height 29
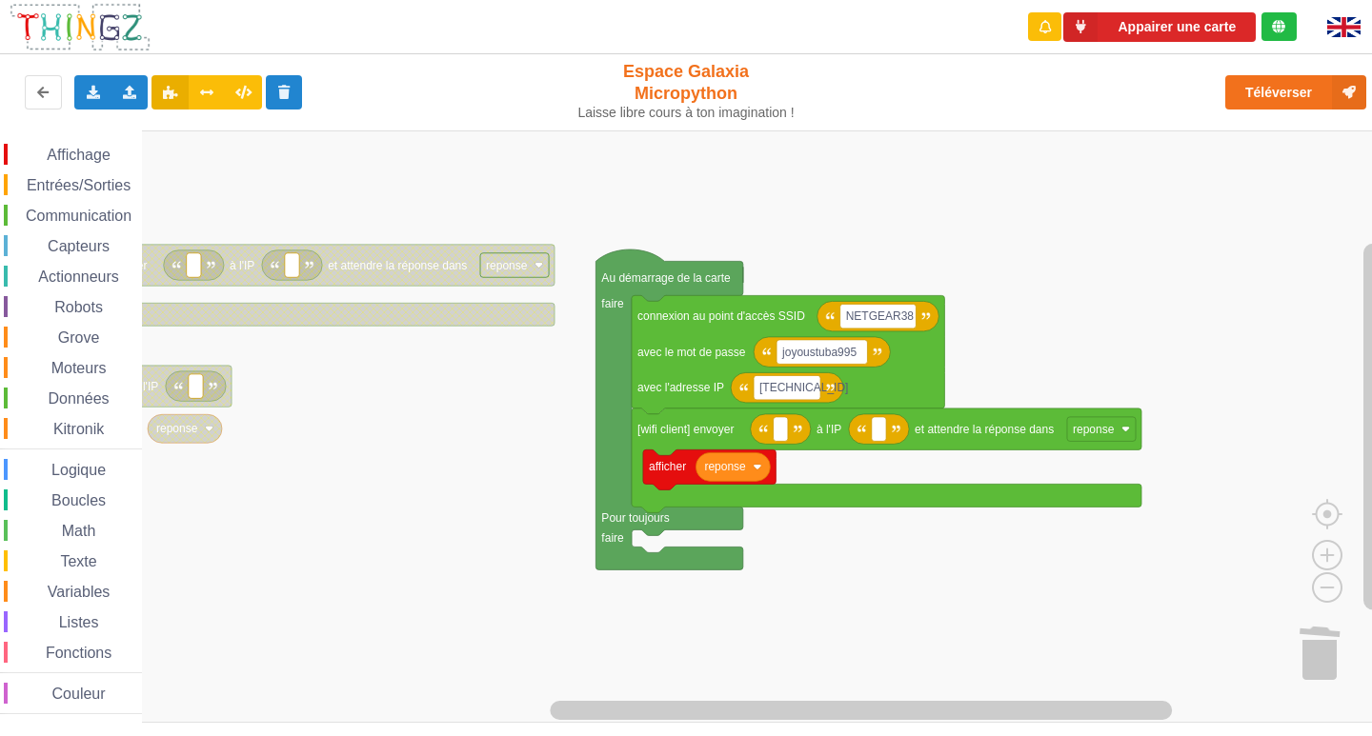
click at [65, 594] on span "Variables" at bounding box center [79, 592] width 69 height 16
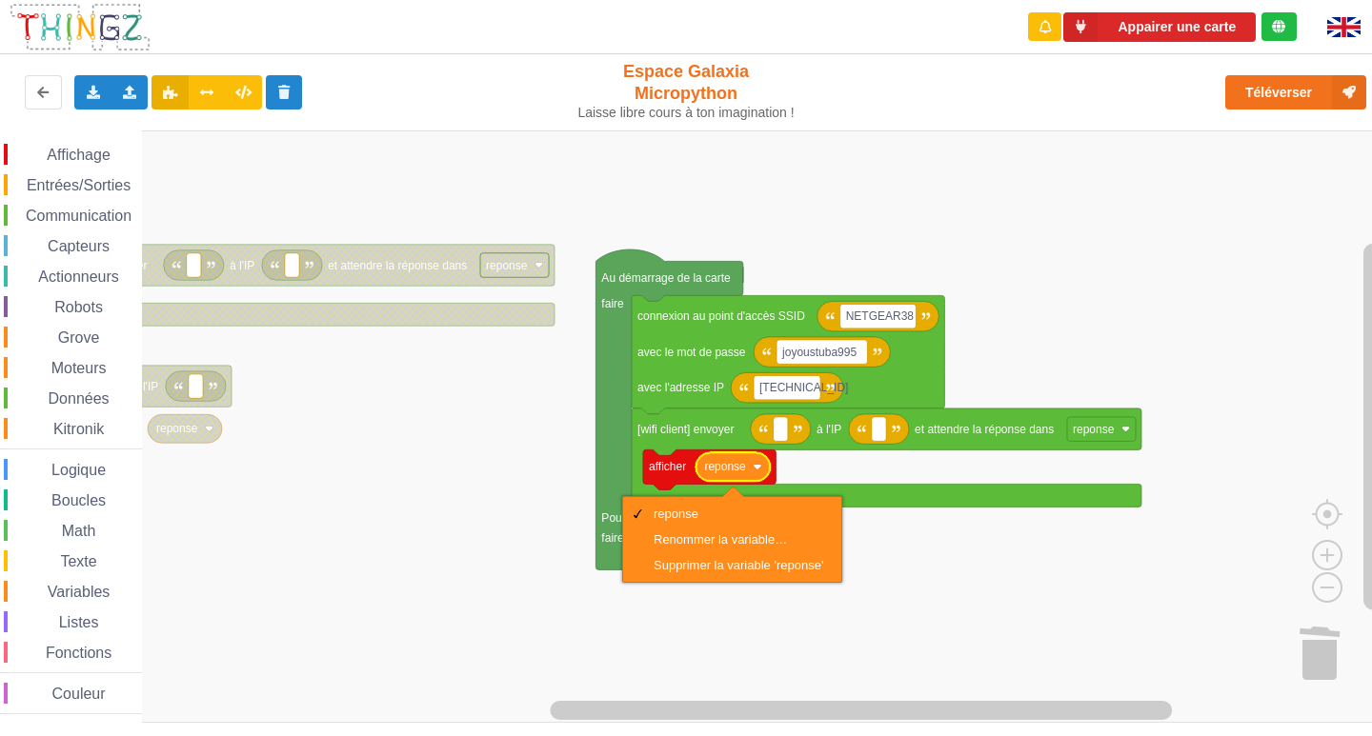
click at [594, 592] on rect "Espace de travail de Blocky" at bounding box center [692, 427] width 1385 height 593
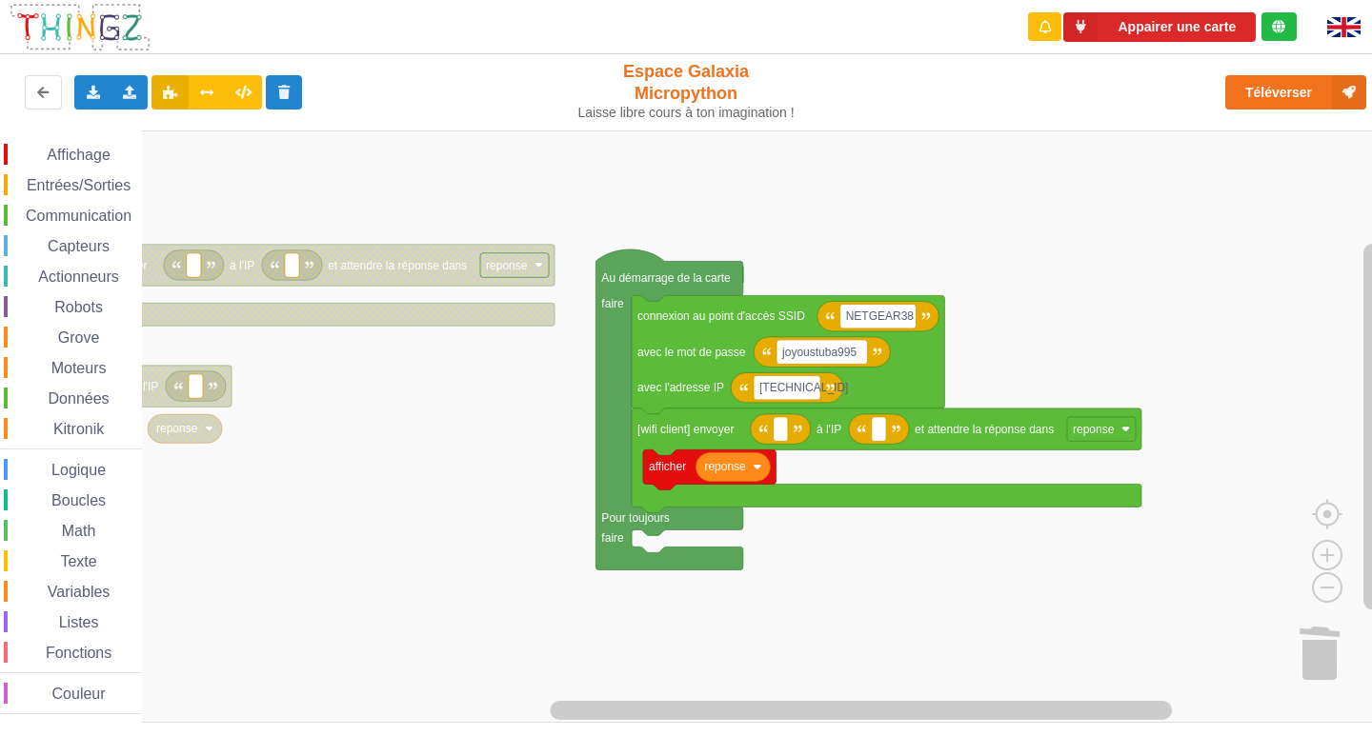
click at [94, 597] on span "Variables" at bounding box center [79, 592] width 69 height 16
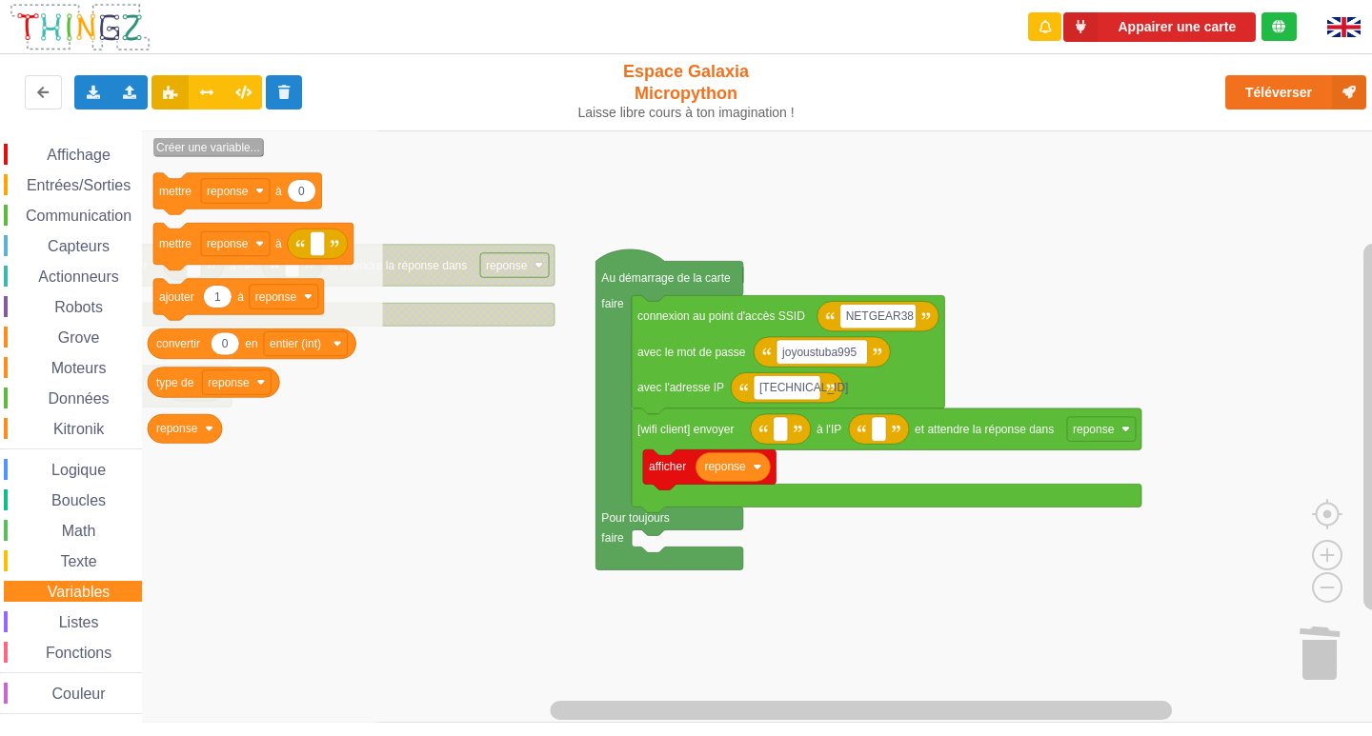
click at [170, 153] on text "Créer une variable..." at bounding box center [208, 147] width 104 height 13
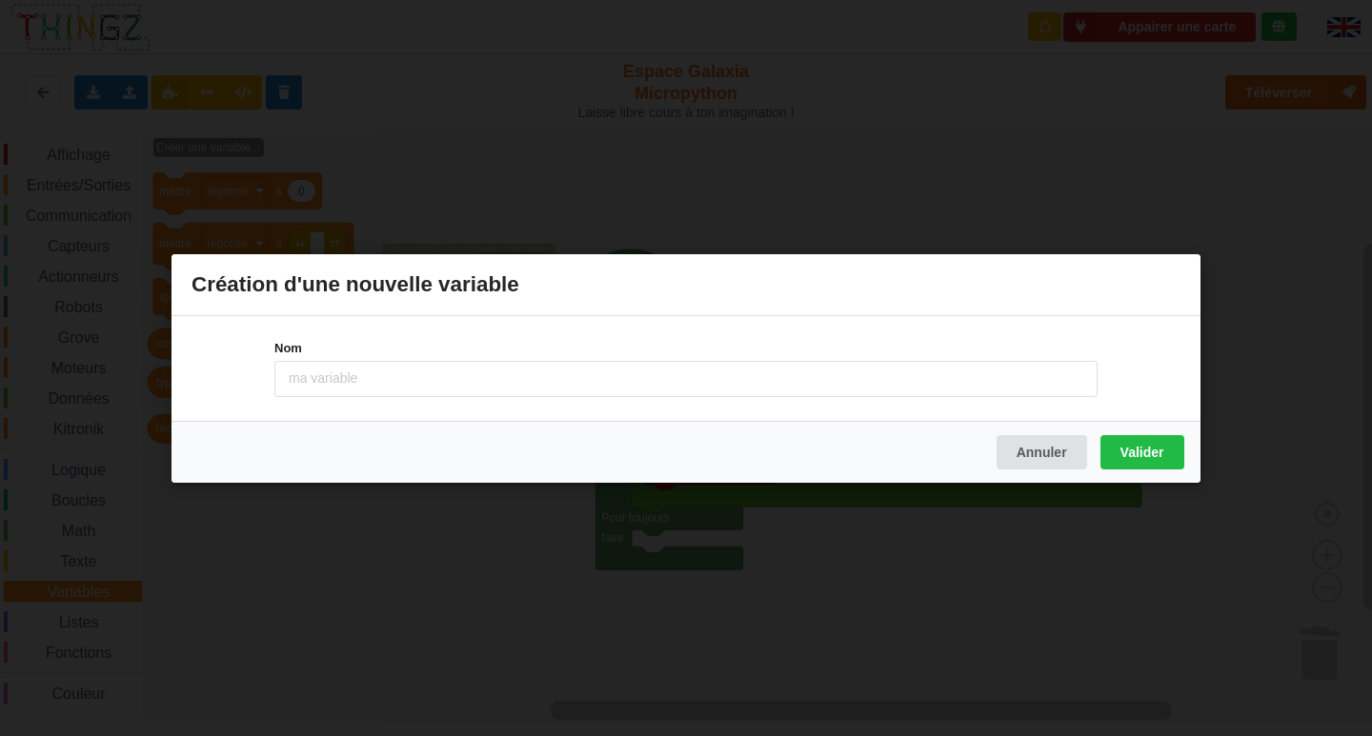
click at [586, 384] on input at bounding box center [685, 378] width 823 height 36
click at [1033, 449] on button "Annuler" at bounding box center [1041, 451] width 90 height 34
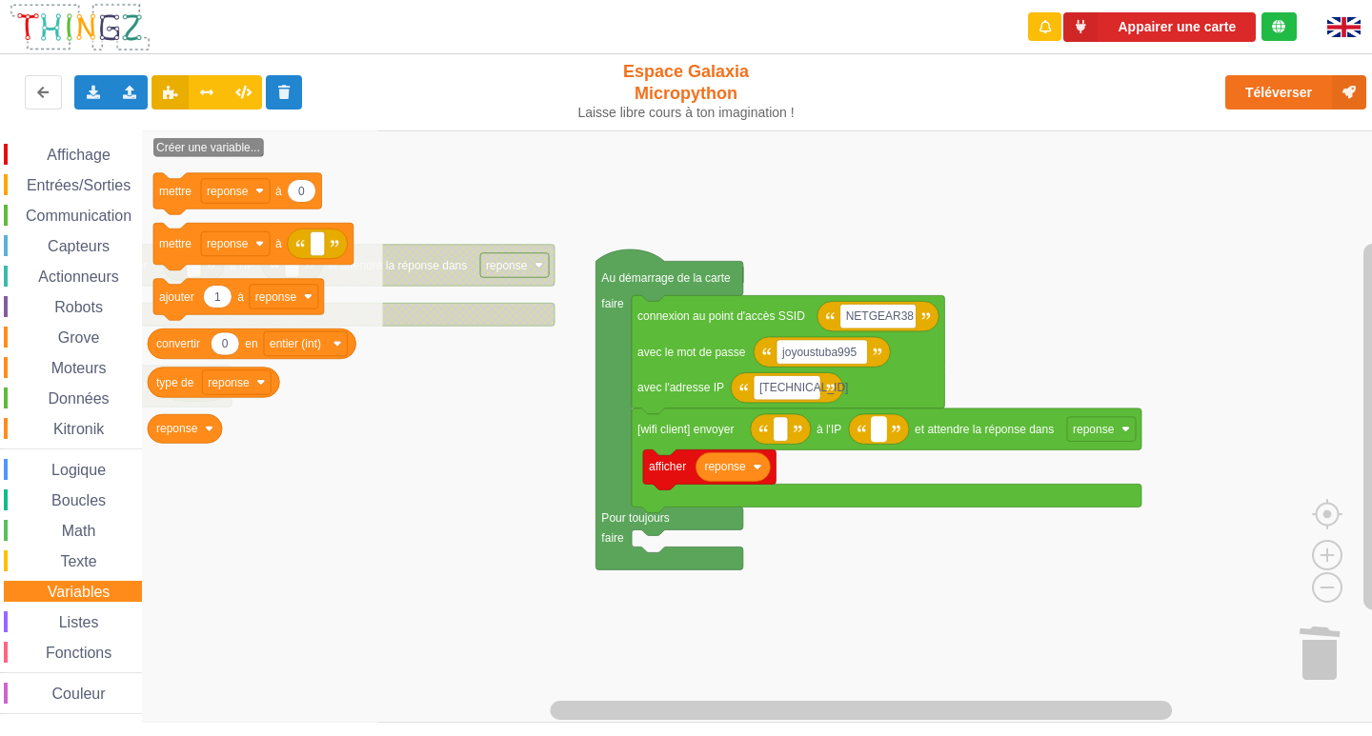
click at [883, 427] on rect "Espace de travail de Blocky" at bounding box center [879, 429] width 14 height 25
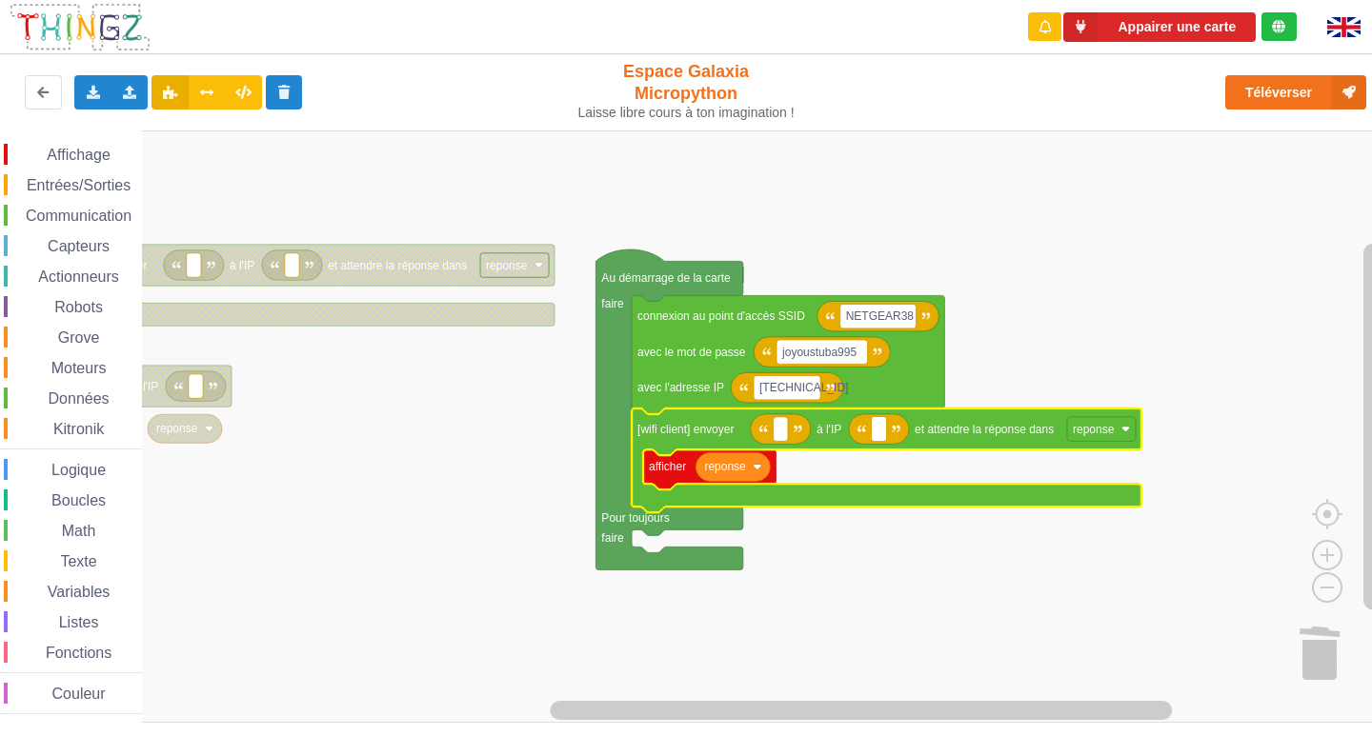
type input "[TECHNICAL_ID]"
click at [784, 435] on rect "Espace de travail de Blocky" at bounding box center [781, 429] width 14 height 25
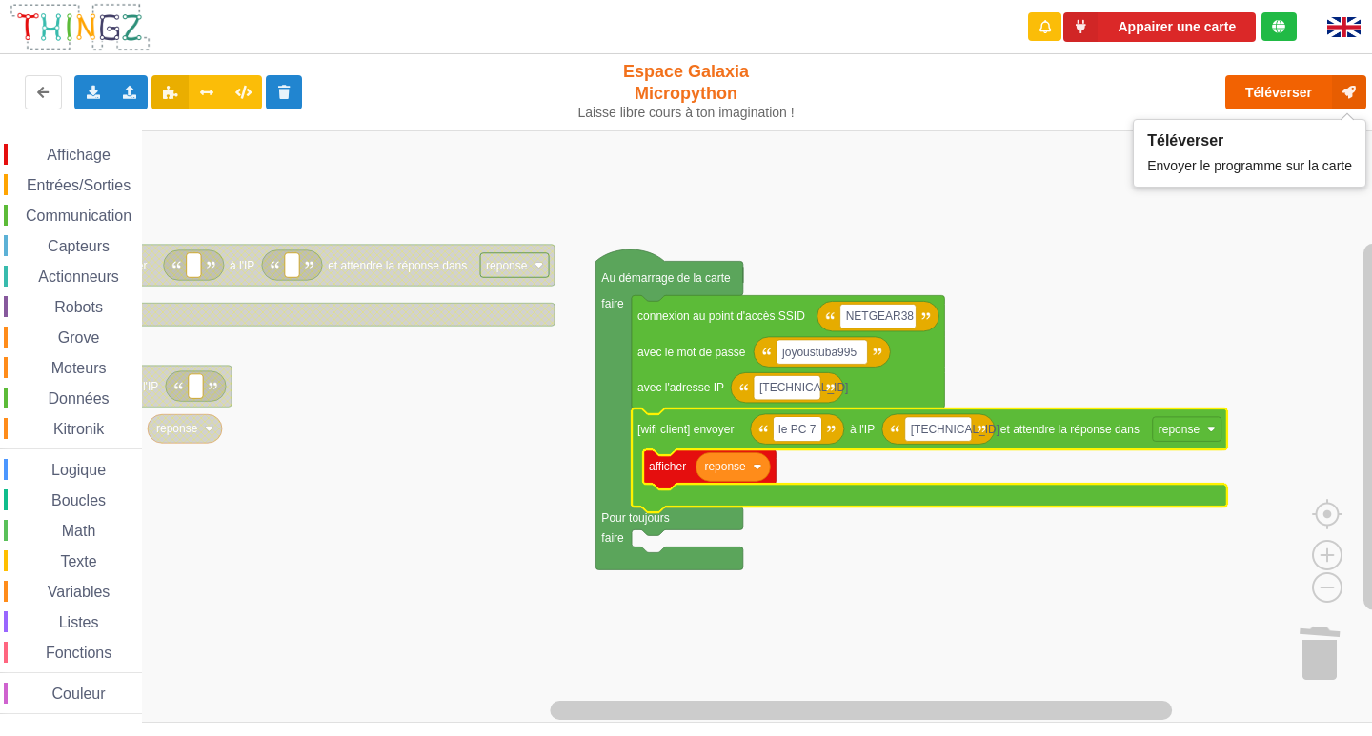
type input "le PC 7"
click at [1277, 93] on button "Téléverser" at bounding box center [1295, 92] width 141 height 34
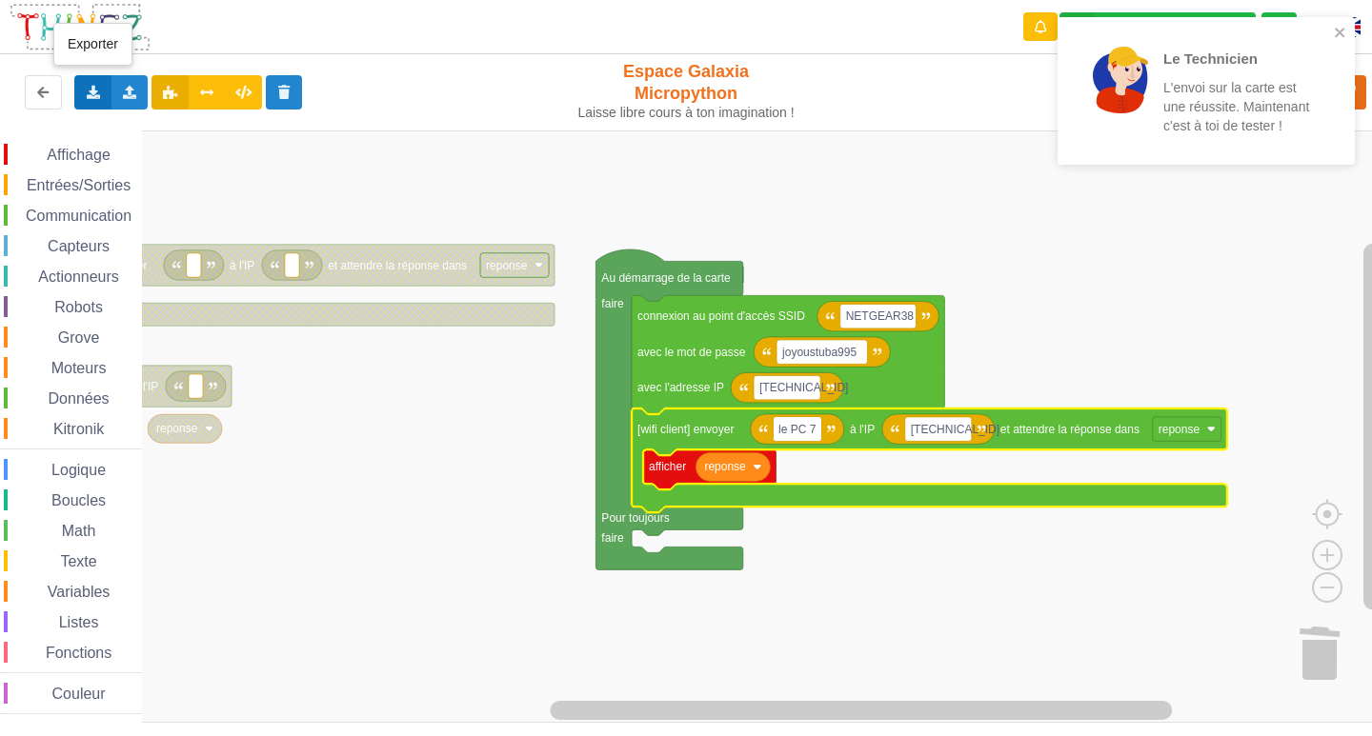
click at [90, 91] on icon at bounding box center [93, 91] width 16 height 11
click at [117, 129] on span "Exporter l'assemblage de blocs" at bounding box center [209, 127] width 185 height 15
